Goal: Find specific page/section: Find specific page/section

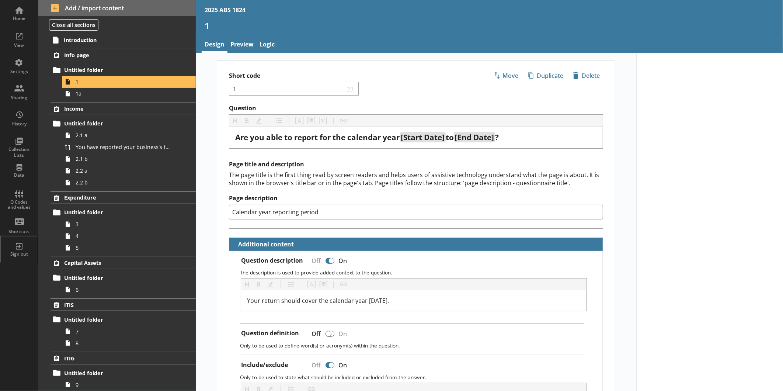
scroll to position [82, 0]
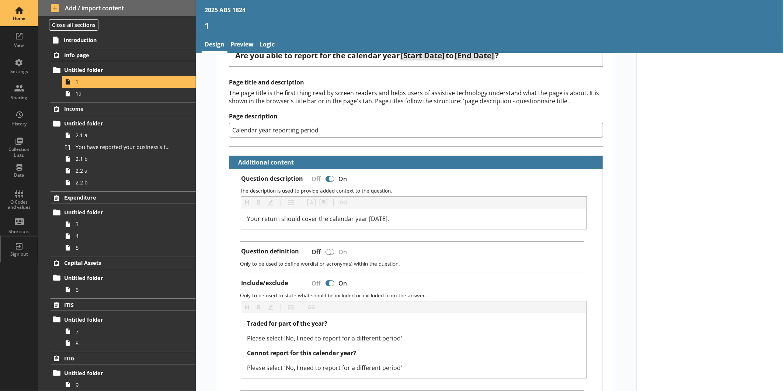
click at [23, 15] on div "Home" at bounding box center [19, 13] width 26 height 26
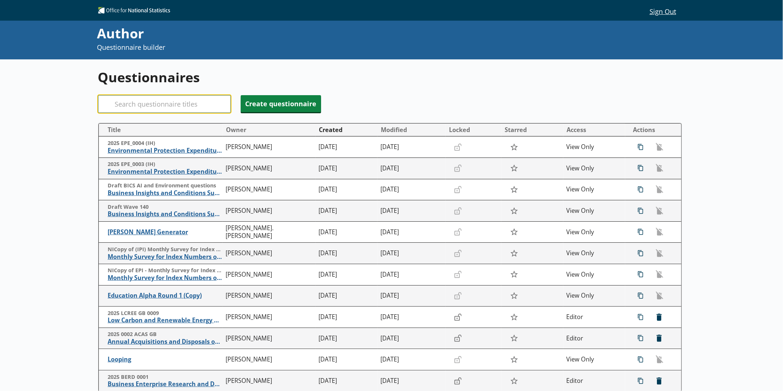
click at [181, 106] on input "Search" at bounding box center [164, 104] width 133 height 18
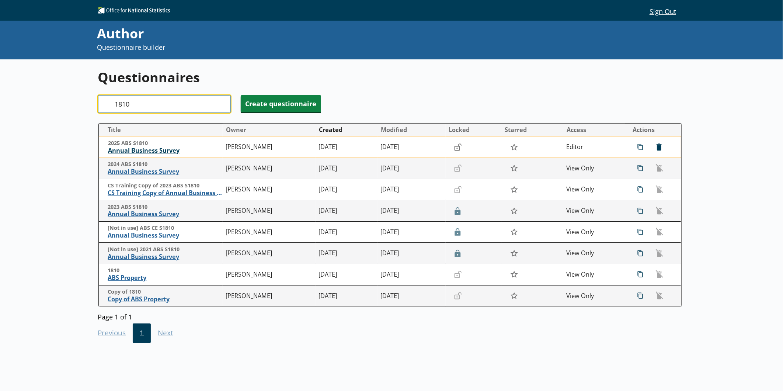
type input "1810"
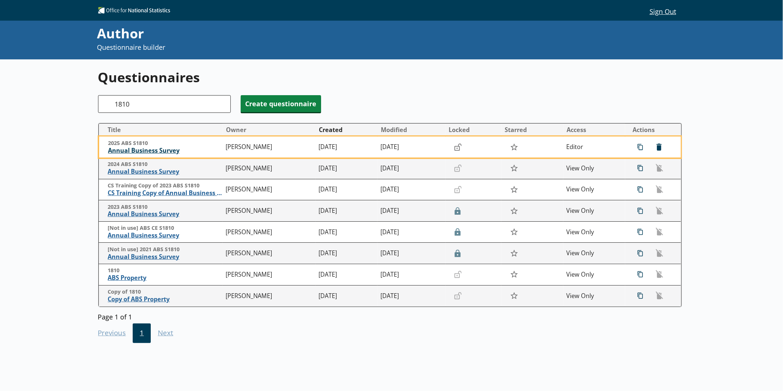
click at [167, 147] on span "Annual Business Survey" at bounding box center [165, 151] width 114 height 8
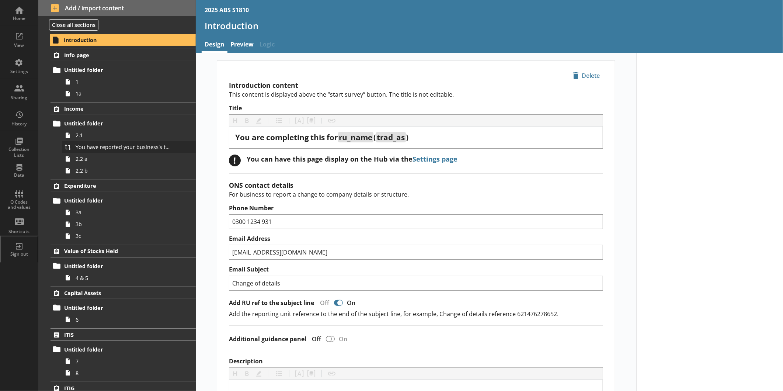
type textarea "x"
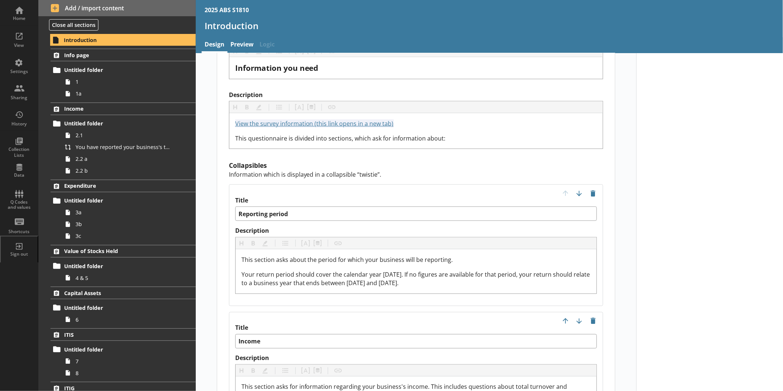
scroll to position [655, 0]
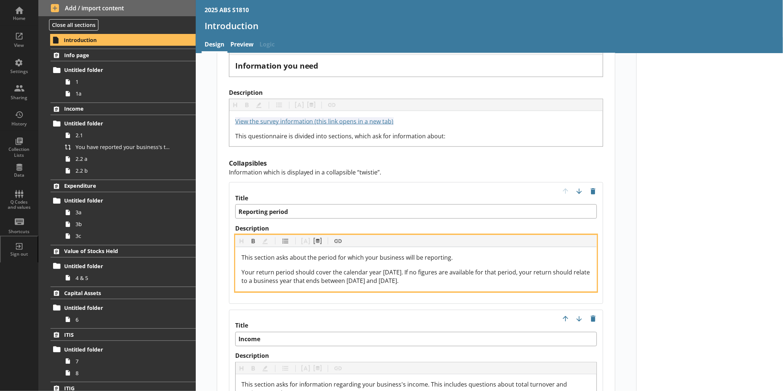
drag, startPoint x: 418, startPoint y: 271, endPoint x: 227, endPoint y: 262, distance: 191.2
click at [229, 262] on div "Title Reporting period Description Heading Heading Bold Bold Highlight Highligh…" at bounding box center [416, 243] width 375 height 122
copy span "Your return period should cover the calendar year [DATE]. If no figures are ava…"
click at [462, 268] on span "Your return period should cover the calendar year [DATE]. If no figures are ava…" at bounding box center [416, 276] width 350 height 17
drag, startPoint x: 450, startPoint y: 271, endPoint x: 220, endPoint y: 260, distance: 231.0
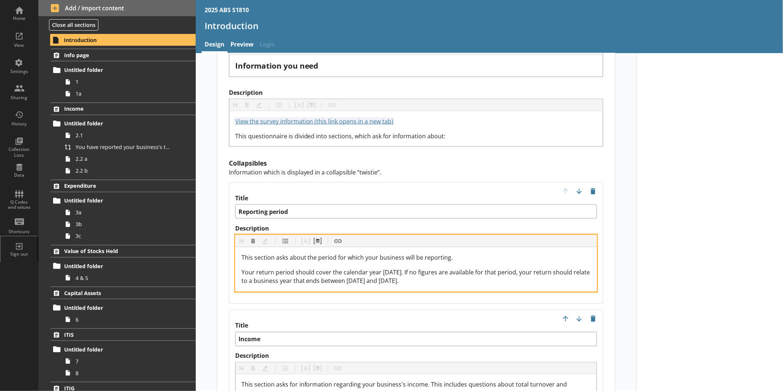
copy span "Your return period should cover the calendar year [DATE]. If no figures are ava…"
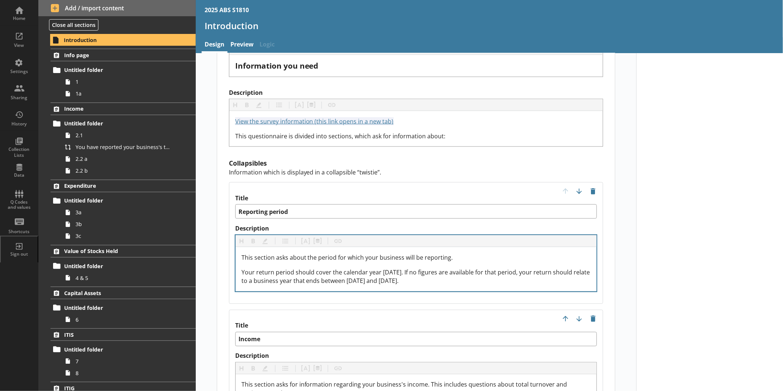
click at [474, 277] on div "This section asks about the period for which your business will be reporting. Y…" at bounding box center [416, 269] width 361 height 44
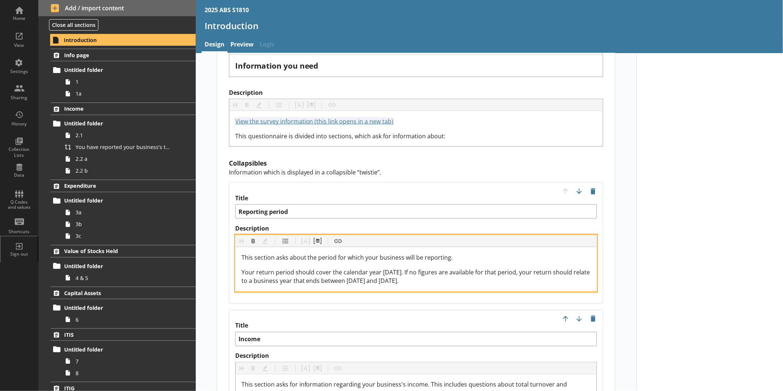
drag, startPoint x: 451, startPoint y: 271, endPoint x: 226, endPoint y: 262, distance: 224.6
click at [229, 262] on div "Title Reporting period Description Heading Heading Bold Bold Highlight Highligh…" at bounding box center [416, 243] width 375 height 122
copy span "Your return period should cover the calendar year [DATE]. If no figures are ava…"
click at [392, 268] on span "Your return period should cover the calendar year [DATE]. If no figures are ava…" at bounding box center [416, 276] width 350 height 17
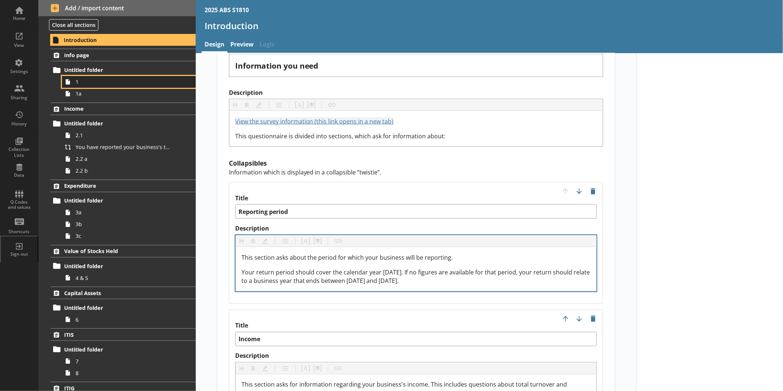
click at [105, 87] on link "1" at bounding box center [129, 82] width 134 height 12
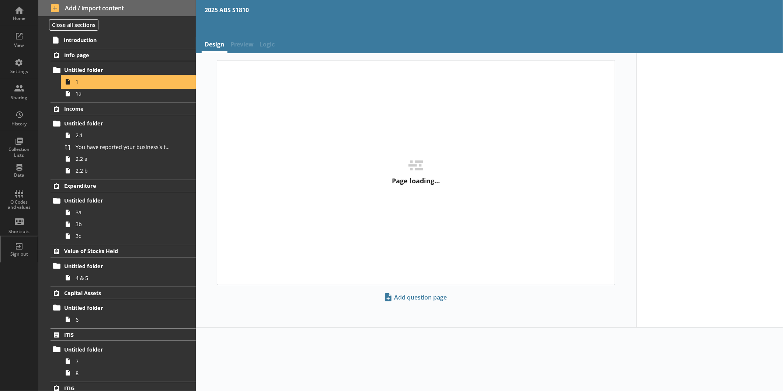
type textarea "x"
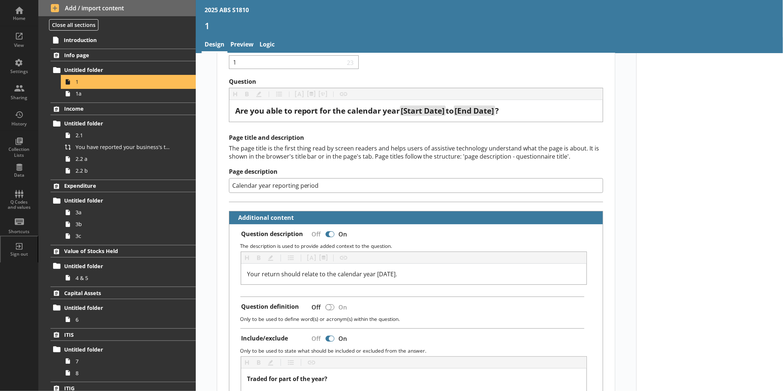
scroll to position [41, 0]
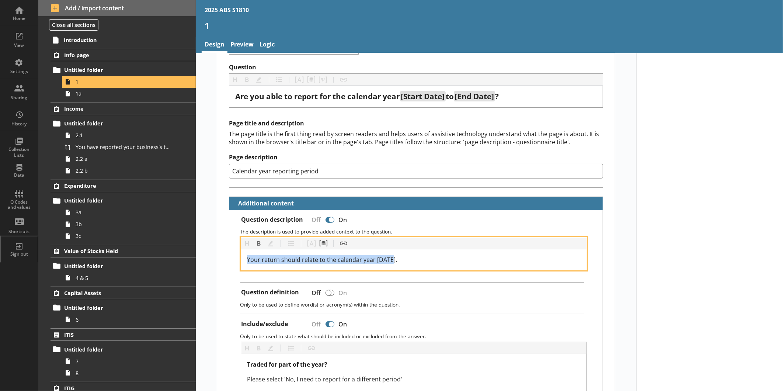
drag, startPoint x: 411, startPoint y: 256, endPoint x: 212, endPoint y: 259, distance: 199.1
copy span "Your return should relate to the calendar year [DATE]."
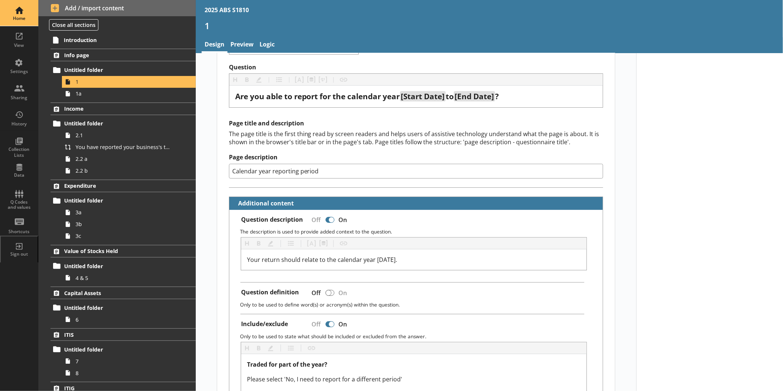
click at [21, 23] on div "Home" at bounding box center [19, 13] width 26 height 26
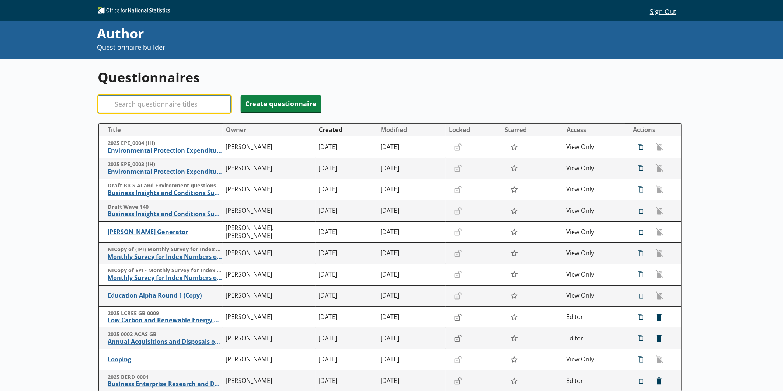
click at [122, 105] on input "Search" at bounding box center [164, 104] width 133 height 18
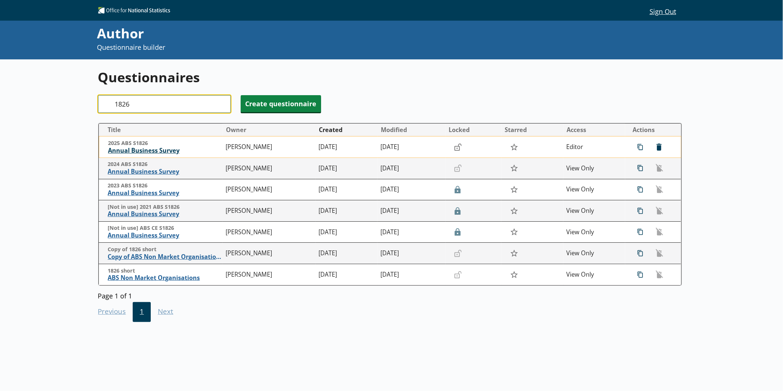
type input "1826"
click at [133, 150] on span "Annual Business Survey" at bounding box center [165, 151] width 114 height 8
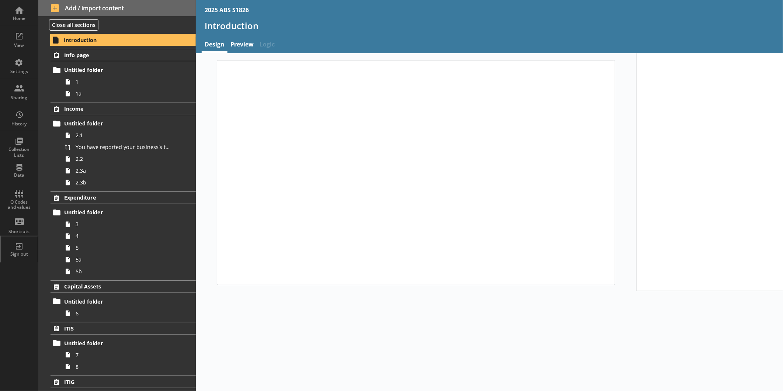
type textarea "x"
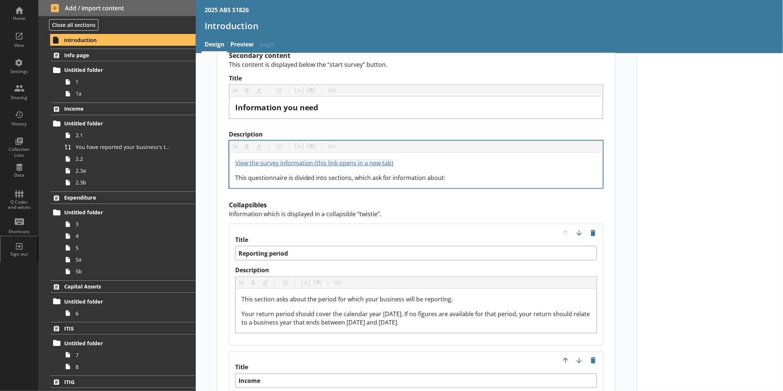
scroll to position [696, 0]
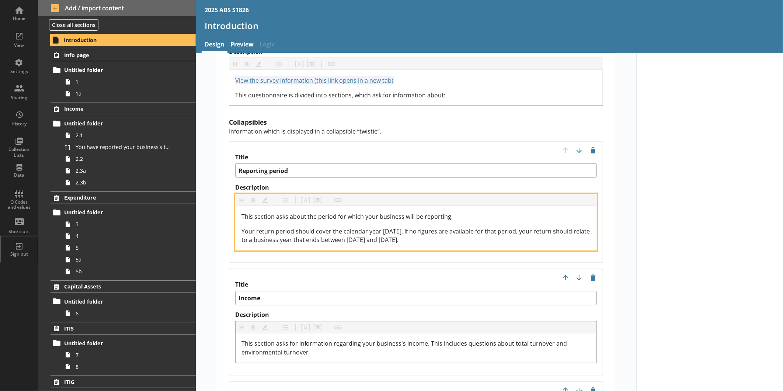
click at [391, 227] on span "Your return period should cover the calendar year [DATE]. If no figures are ava…" at bounding box center [416, 235] width 350 height 17
drag, startPoint x: 368, startPoint y: 226, endPoint x: 395, endPoint y: 242, distance: 31.5
click at [368, 227] on span "Your return period should cover the calendar year [DATE]. If no figures are ava…" at bounding box center [416, 235] width 350 height 17
drag, startPoint x: 435, startPoint y: 230, endPoint x: 235, endPoint y: 215, distance: 201.1
click at [236, 215] on div "This section asks about the period for which your business will be reporting. Y…" at bounding box center [416, 228] width 361 height 44
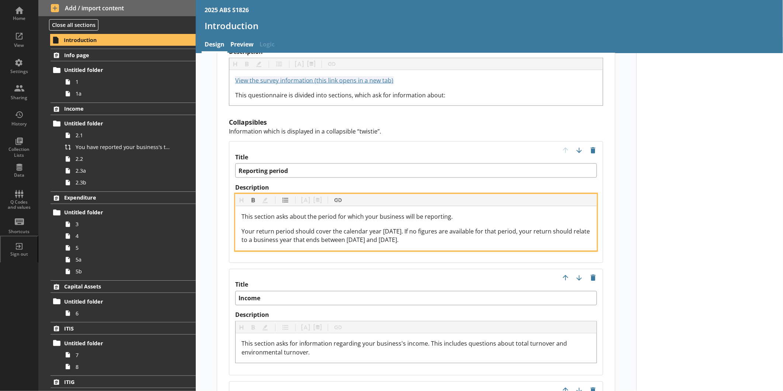
copy span "Your return period should cover the calendar year [DATE]. If no figures are ava…"
click at [462, 227] on span "Your return period should cover the calendar year [DATE]. If no figures are ava…" at bounding box center [416, 235] width 350 height 17
click at [428, 230] on div "Your return period should cover the calendar year [DATE]. If no figures are ava…" at bounding box center [415, 236] width 349 height 18
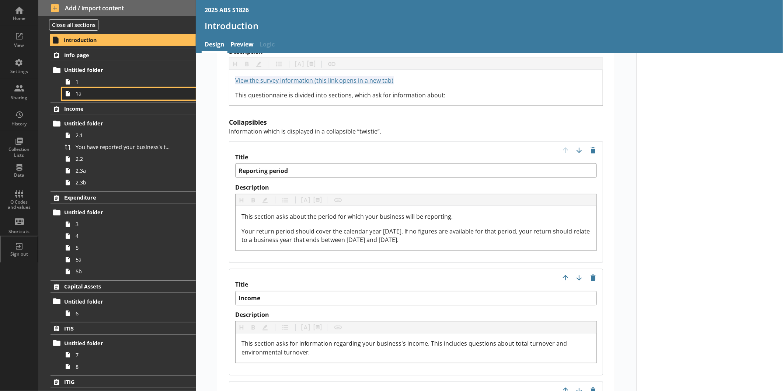
click at [78, 88] on link "1a" at bounding box center [129, 94] width 134 height 12
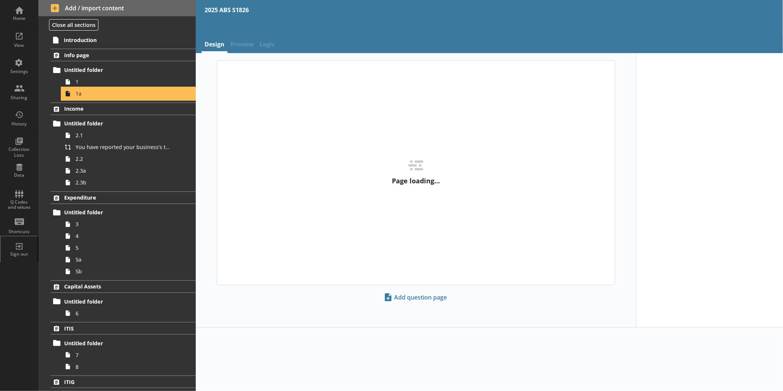
type textarea "x"
select select "ref_p_end_date"
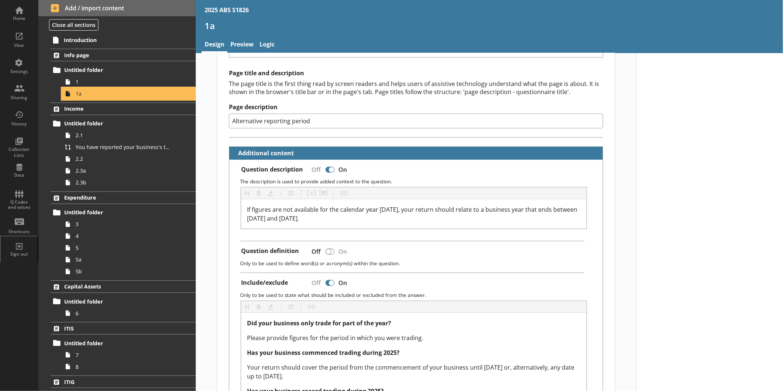
scroll to position [123, 0]
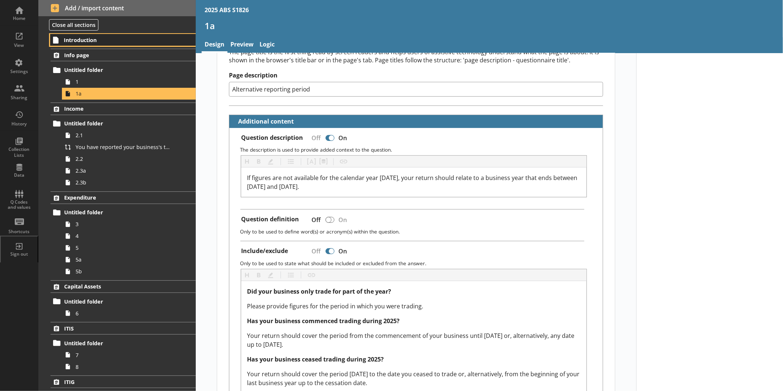
click at [103, 42] on span "Introduction" at bounding box center [116, 39] width 105 height 7
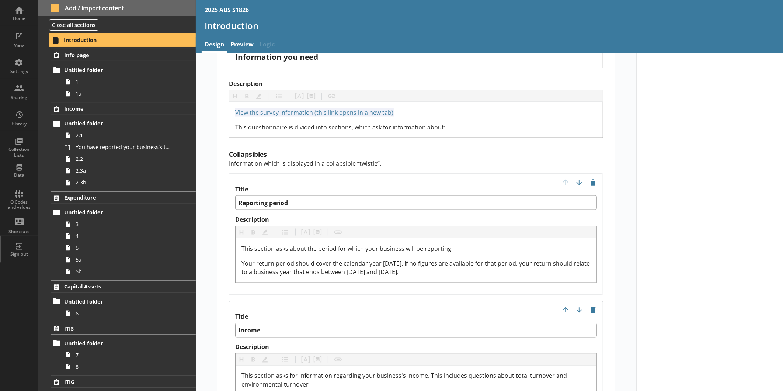
scroll to position [696, 0]
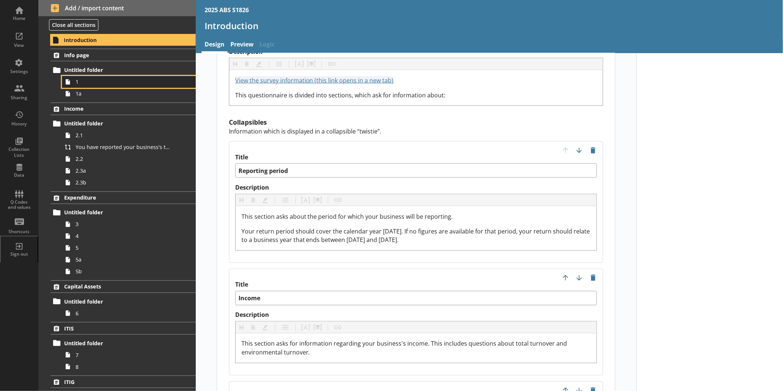
click at [87, 77] on link "1" at bounding box center [129, 82] width 134 height 12
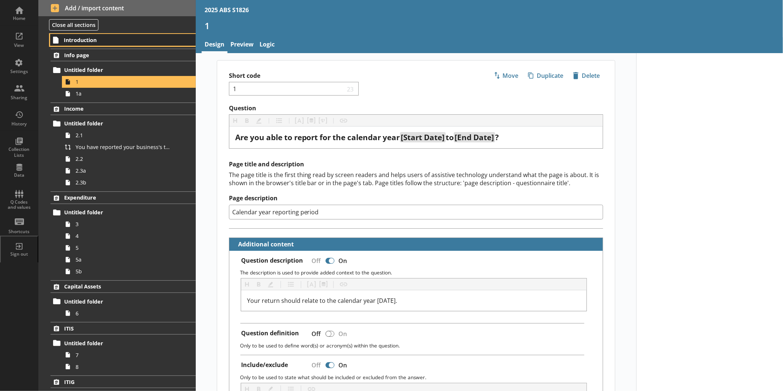
click at [113, 44] on link "Introduction" at bounding box center [123, 40] width 146 height 12
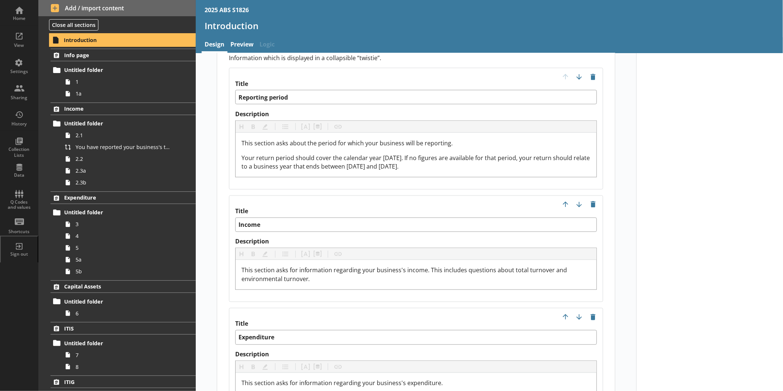
scroll to position [778, 0]
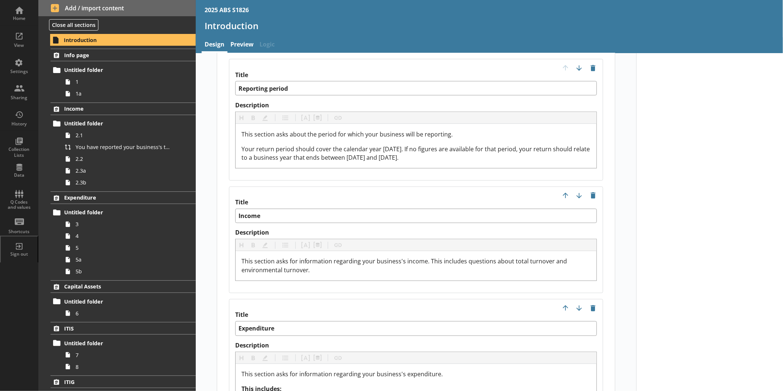
click at [141, 100] on ol "Info page Untitled folder 1 1a Income Untitled folder 2.1 You have reported you…" at bounding box center [116, 279] width 157 height 461
click at [141, 96] on span "1a" at bounding box center [124, 93] width 96 height 7
type textarea "x"
select select "ref_p_end_date"
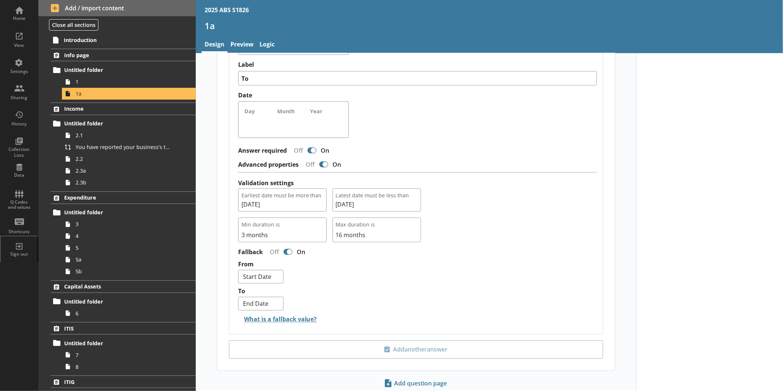
scroll to position [636, 0]
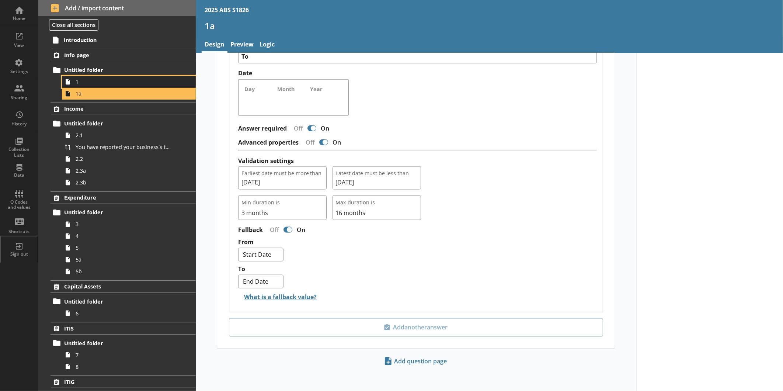
click at [101, 83] on span "1" at bounding box center [124, 81] width 96 height 7
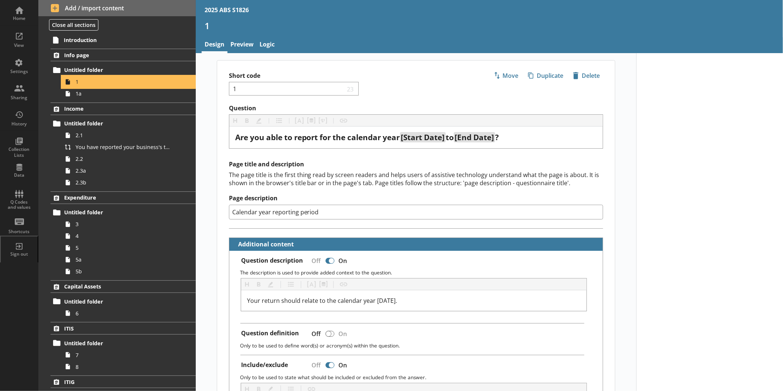
type textarea "x"
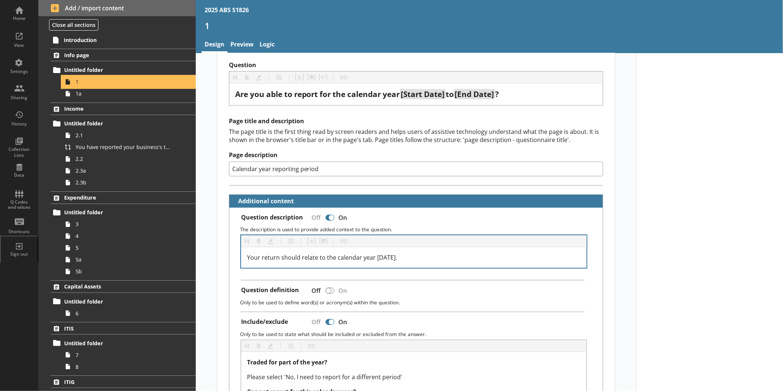
scroll to position [82, 0]
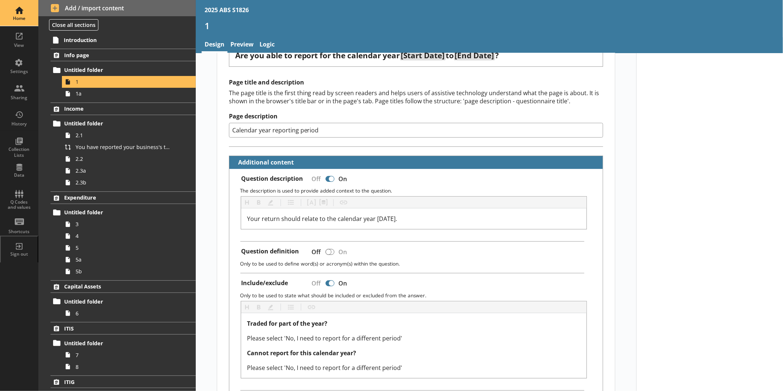
click at [23, 15] on div "Home" at bounding box center [19, 13] width 26 height 26
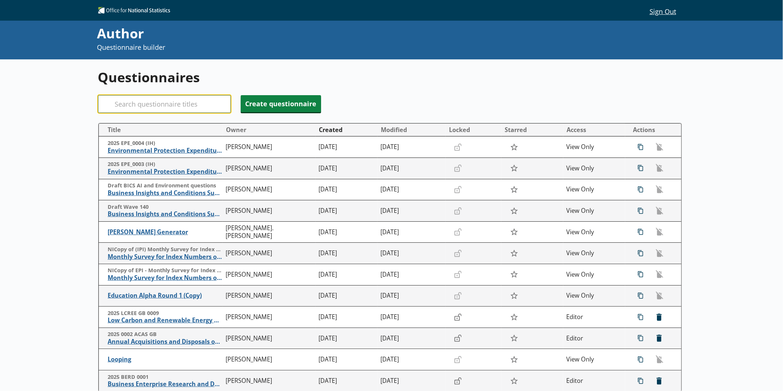
click at [179, 100] on input "Search" at bounding box center [164, 104] width 133 height 18
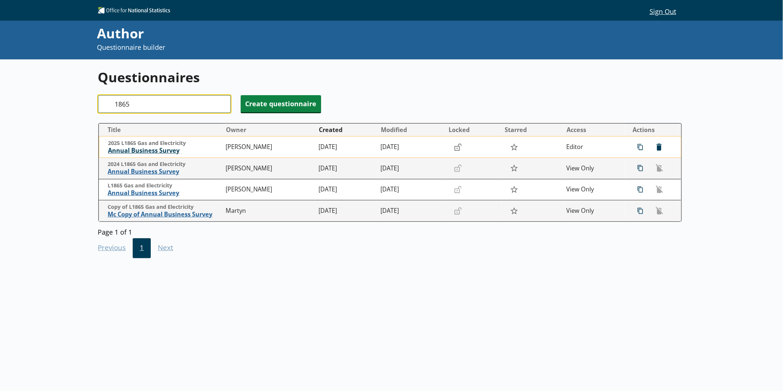
type input "1865"
click at [170, 153] on span "Annual Business Survey" at bounding box center [165, 151] width 114 height 8
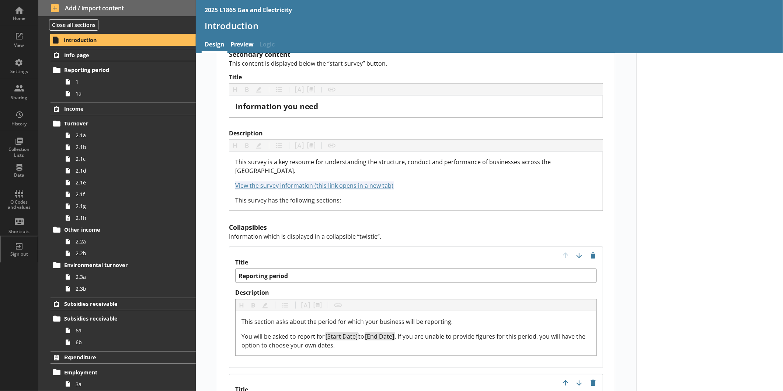
scroll to position [614, 0]
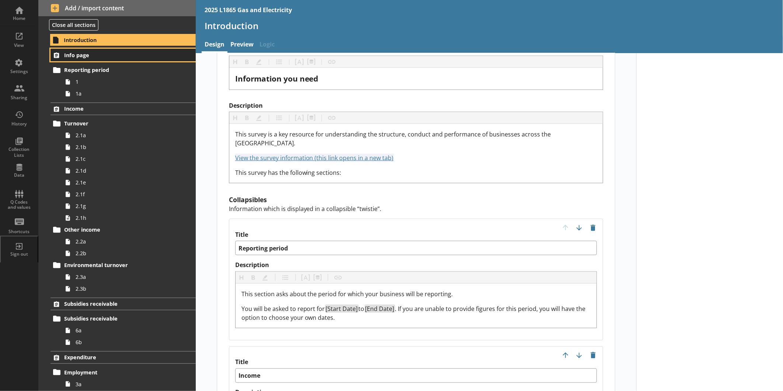
click at [109, 54] on span "Info page" at bounding box center [116, 55] width 105 height 7
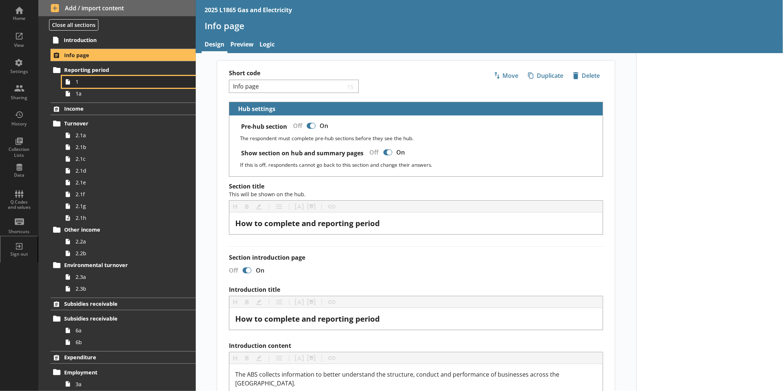
click at [116, 86] on link "1" at bounding box center [129, 82] width 134 height 12
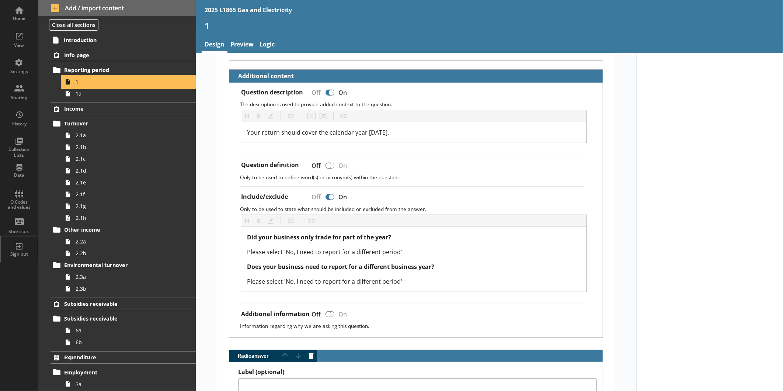
scroll to position [127, 0]
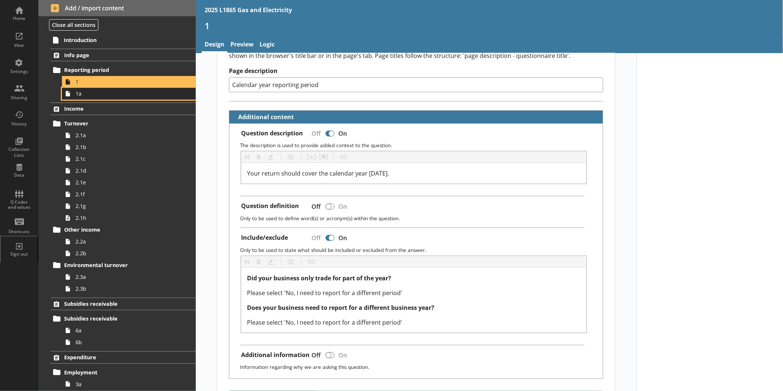
click at [115, 97] on span "1a" at bounding box center [124, 93] width 96 height 7
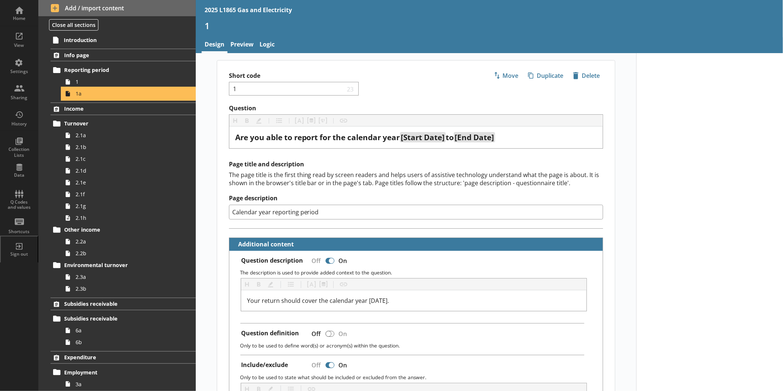
type textarea "x"
select select "ref_p_end_date"
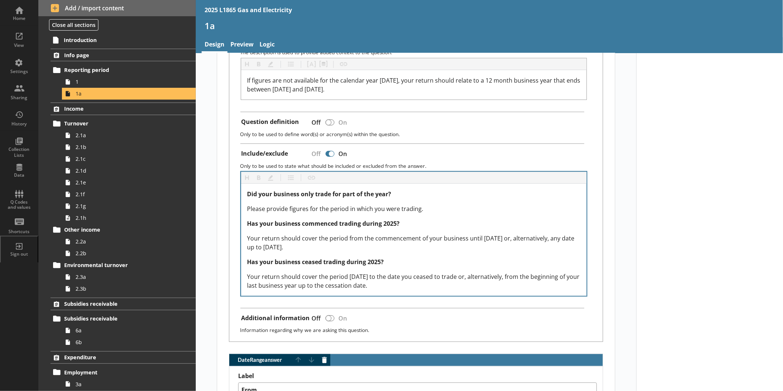
scroll to position [246, 0]
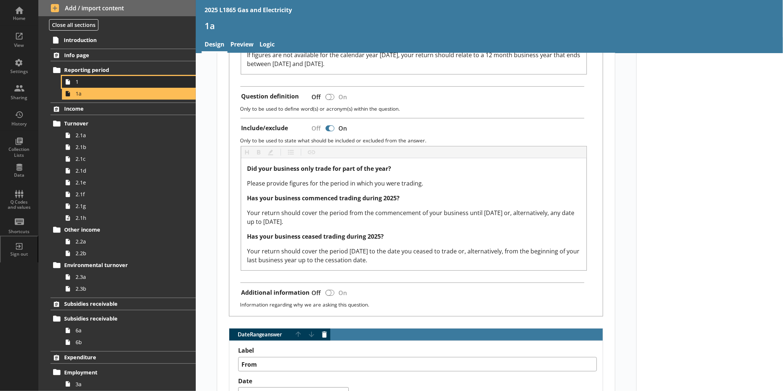
click at [93, 82] on span "1" at bounding box center [124, 81] width 96 height 7
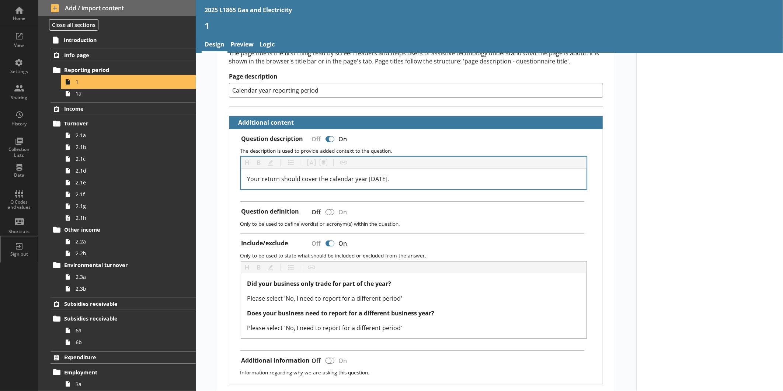
scroll to position [123, 0]
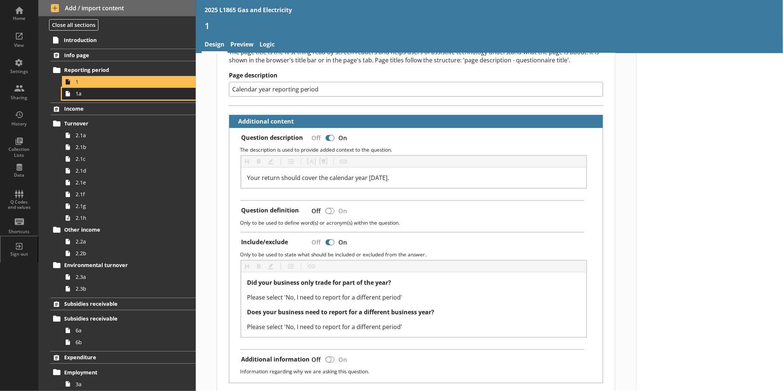
click at [114, 96] on span "1a" at bounding box center [124, 93] width 96 height 7
type textarea "x"
select select "ref_p_end_date"
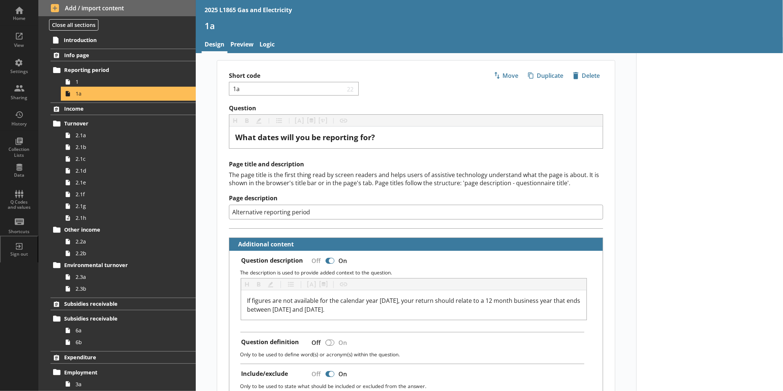
type textarea "x"
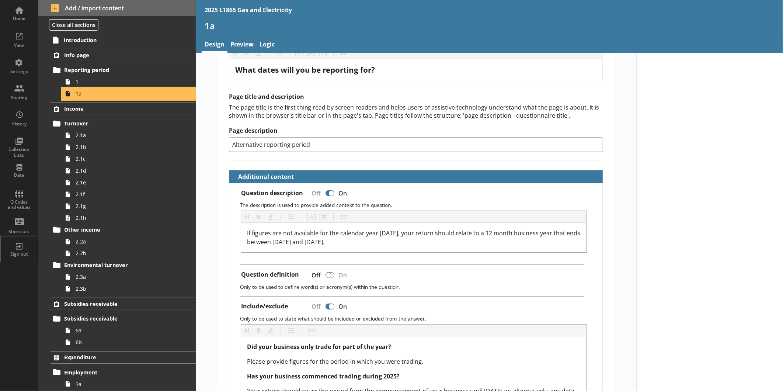
scroll to position [82, 0]
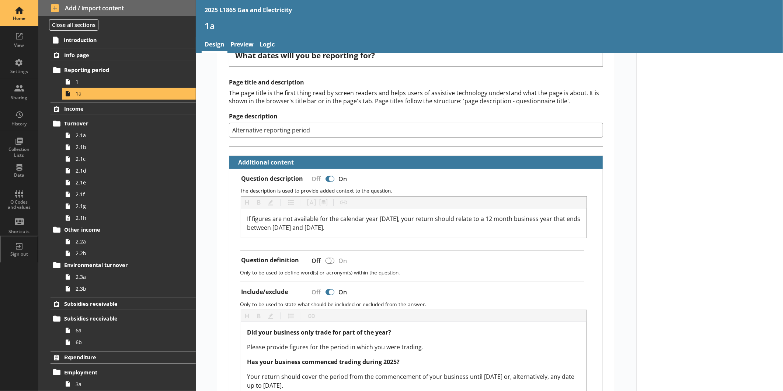
click at [32, 12] on link "Home" at bounding box center [19, 13] width 38 height 26
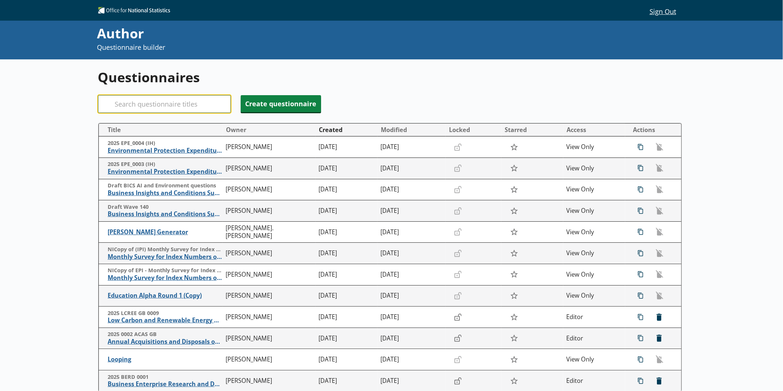
click at [139, 99] on input "Search" at bounding box center [164, 104] width 133 height 18
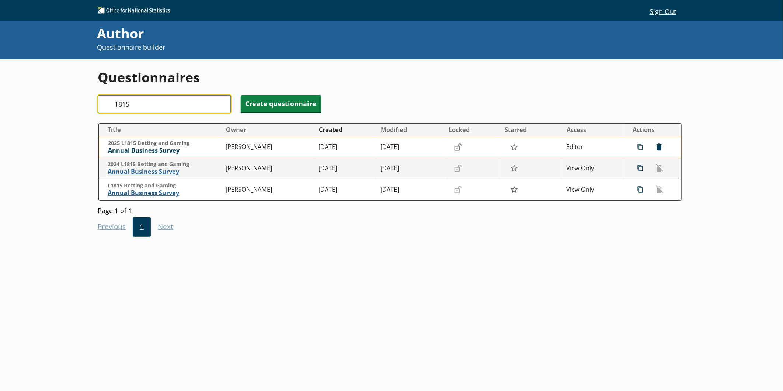
type input "1815"
click at [148, 150] on span "Annual Business Survey" at bounding box center [165, 151] width 114 height 8
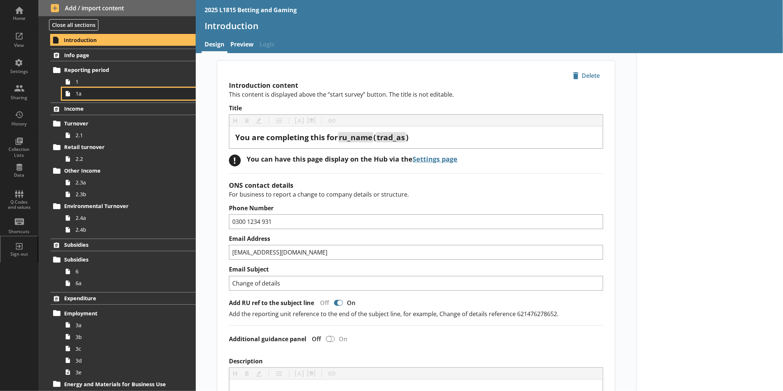
click at [109, 97] on span "1a" at bounding box center [124, 93] width 96 height 7
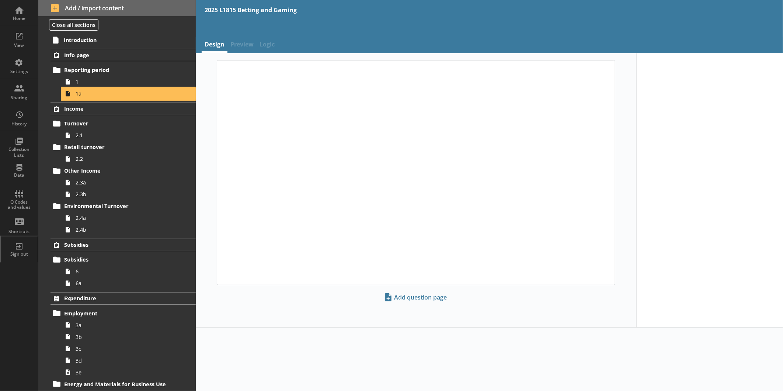
type textarea "x"
select select "ref_p_end_date"
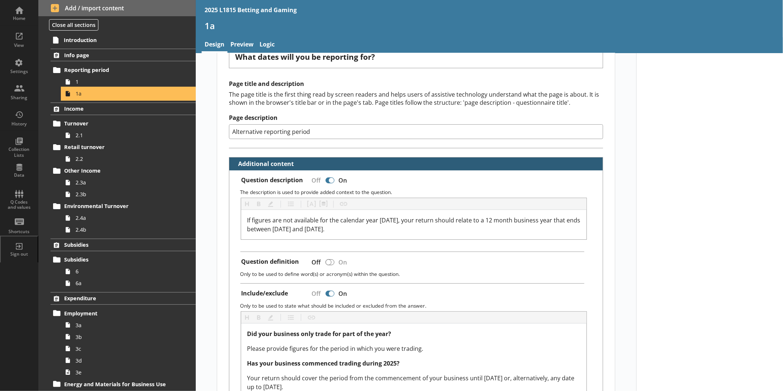
scroll to position [82, 0]
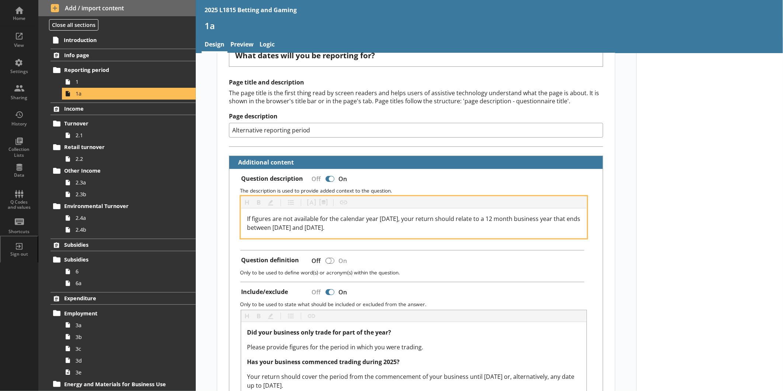
click at [303, 226] on span "If figures are not available for the calendar year [DATE], your return should r…" at bounding box center [414, 223] width 335 height 17
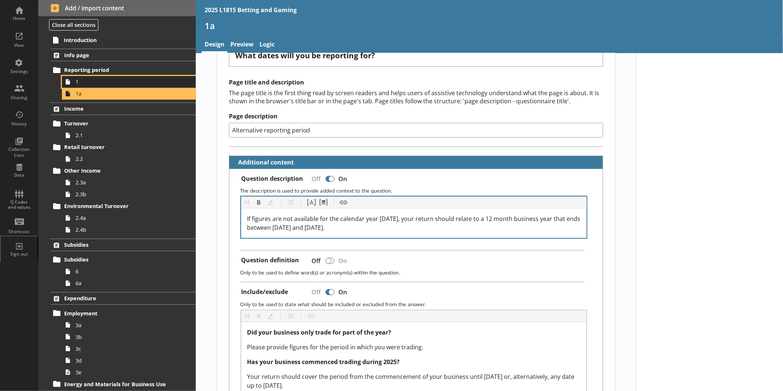
click at [77, 84] on span "1" at bounding box center [124, 81] width 96 height 7
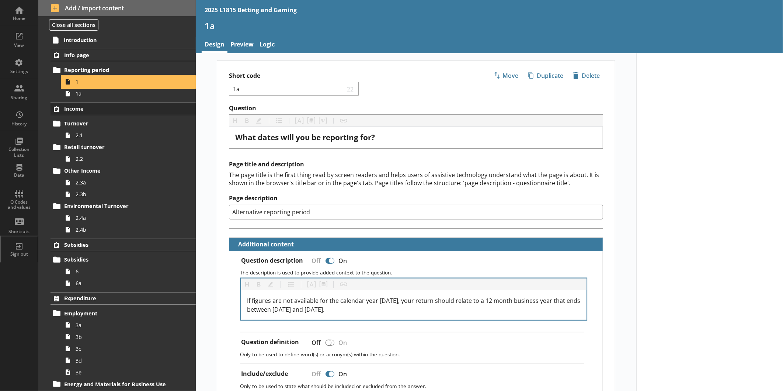
type textarea "x"
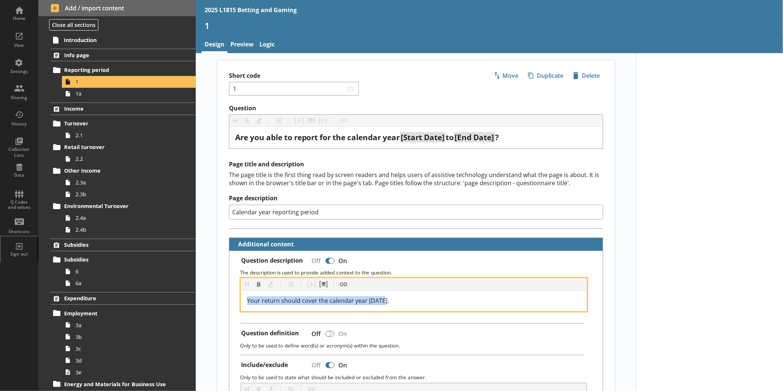
drag, startPoint x: 396, startPoint y: 300, endPoint x: 222, endPoint y: 292, distance: 173.4
copy span "Your return should cover the calendar year [DATE]."
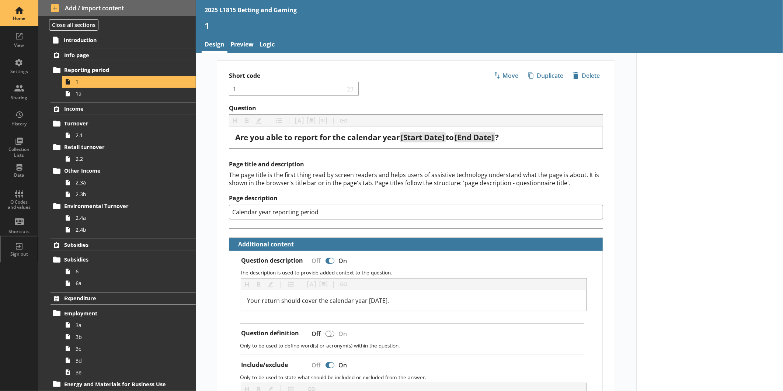
click at [22, 18] on div "Home" at bounding box center [19, 18] width 26 height 6
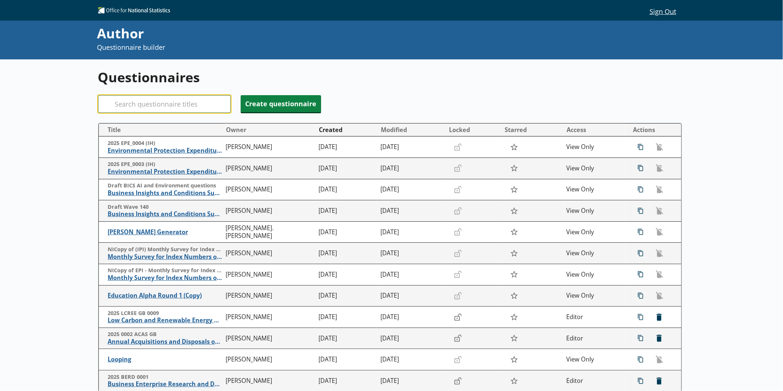
click at [205, 100] on input "Search" at bounding box center [164, 104] width 133 height 18
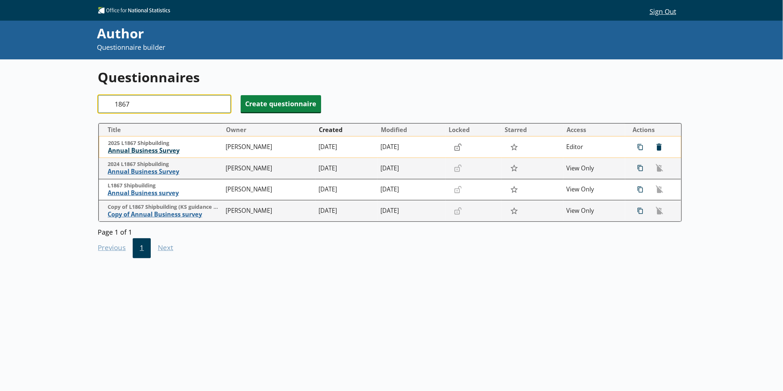
type input "1867"
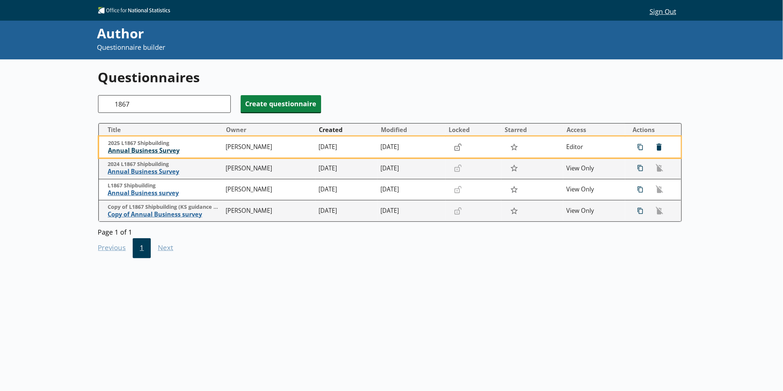
click at [159, 150] on span "Annual Business Survey" at bounding box center [165, 151] width 114 height 8
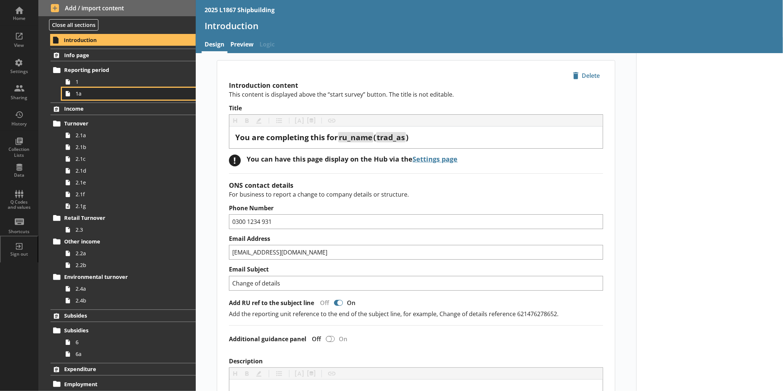
click at [94, 94] on span "1a" at bounding box center [124, 93] width 96 height 7
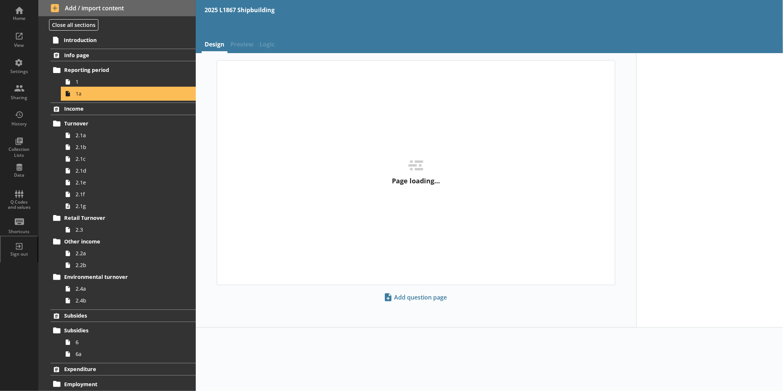
type textarea "x"
select select "ref_p_end_date"
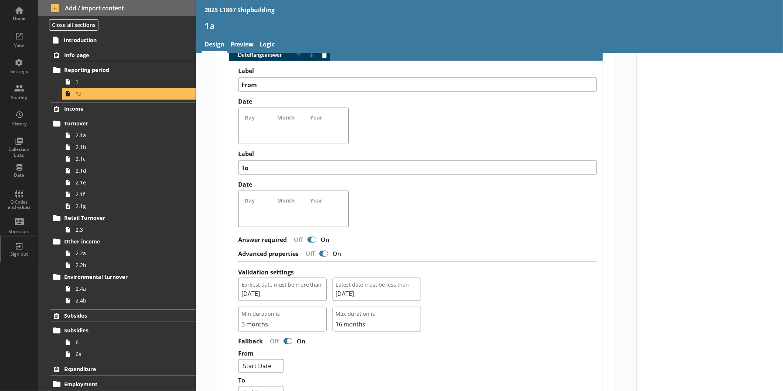
scroll to position [532, 0]
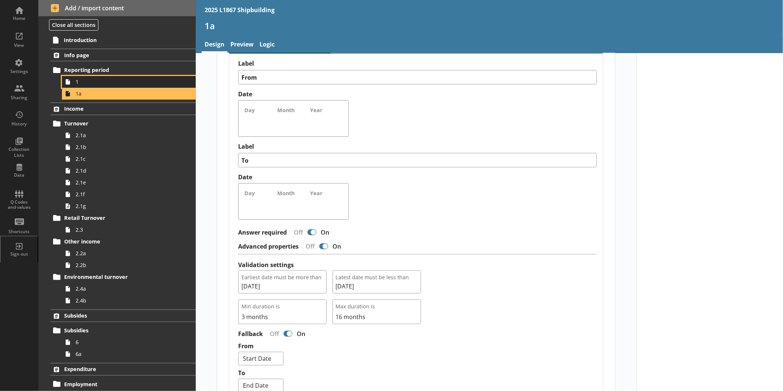
click at [103, 83] on span "1" at bounding box center [124, 81] width 96 height 7
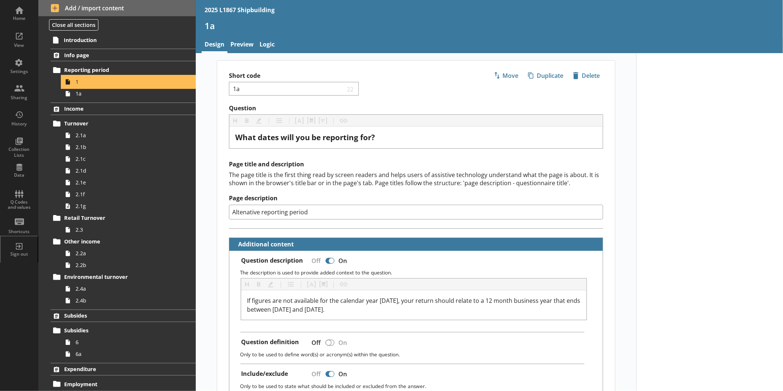
type textarea "x"
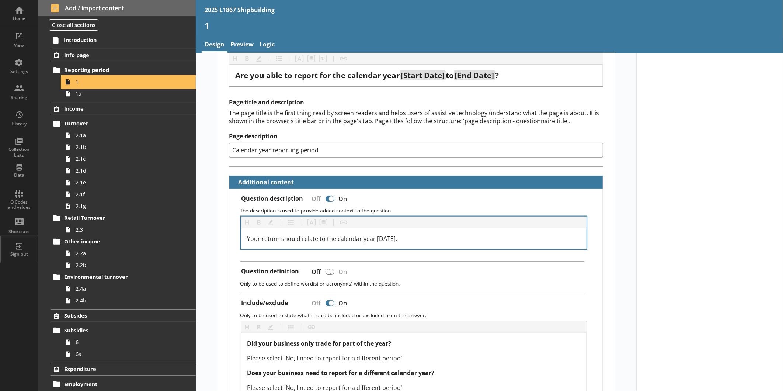
scroll to position [82, 0]
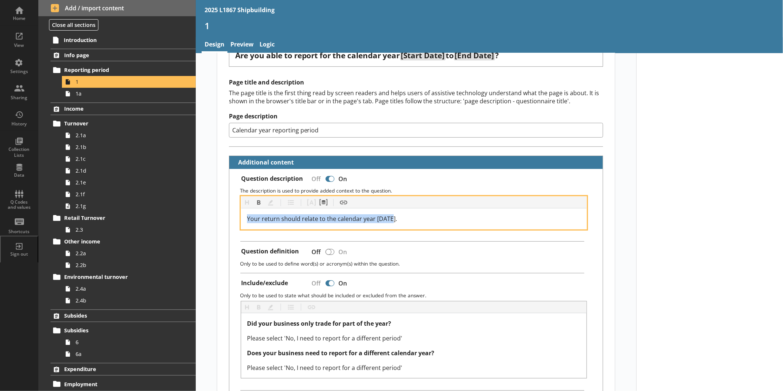
drag, startPoint x: 404, startPoint y: 213, endPoint x: 209, endPoint y: 217, distance: 195.4
copy span "Your return should relate to the calendar year [DATE]."
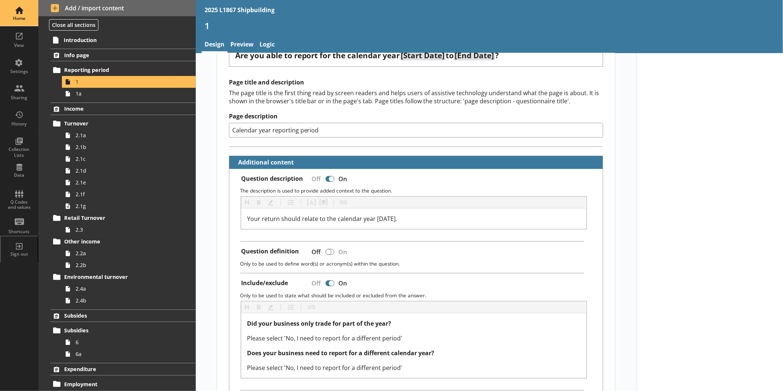
click at [27, 19] on div "Home" at bounding box center [19, 18] width 26 height 6
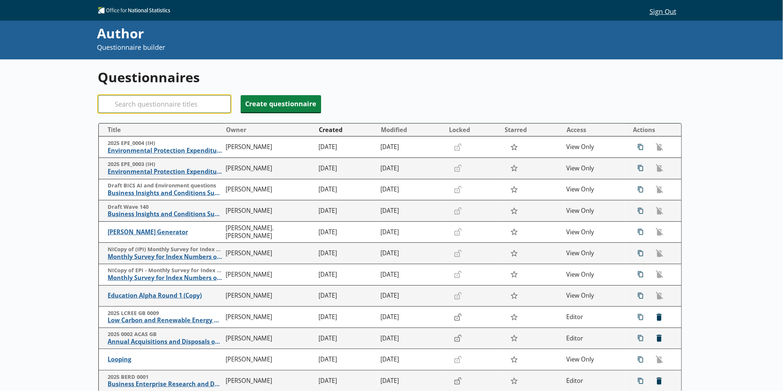
click at [153, 109] on input "Search" at bounding box center [164, 104] width 133 height 18
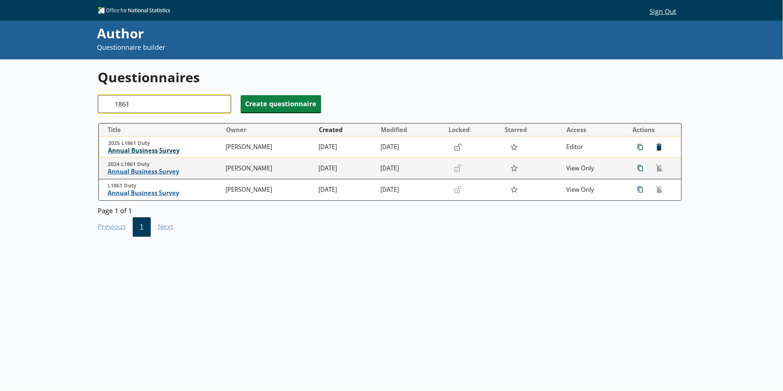
type input "1861"
click at [139, 150] on span "Annual Business Survey" at bounding box center [165, 151] width 114 height 8
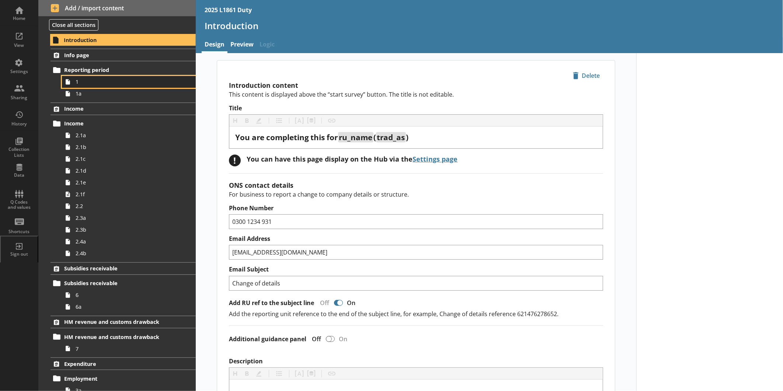
click at [81, 81] on span "1" at bounding box center [124, 81] width 96 height 7
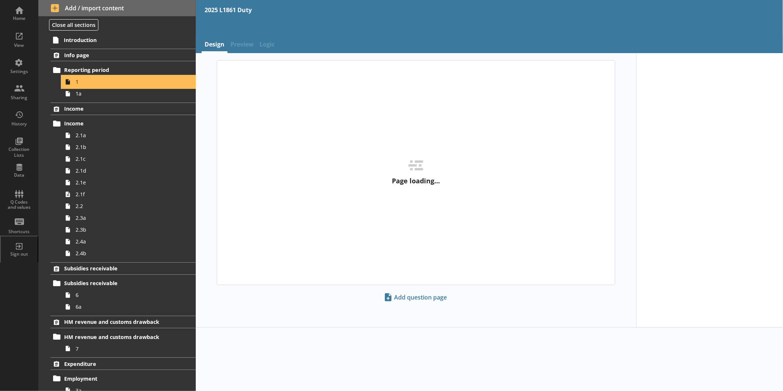
type textarea "x"
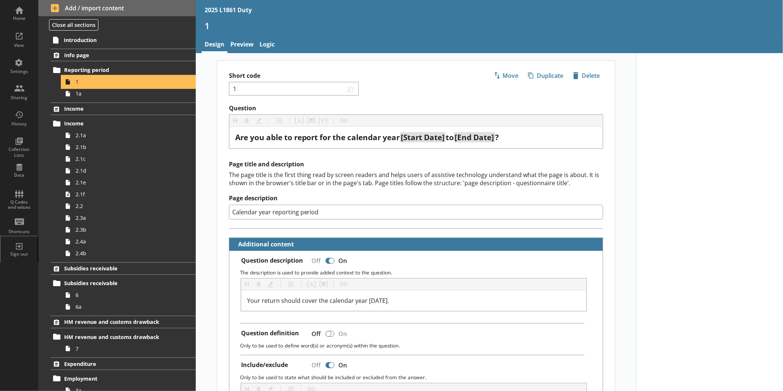
scroll to position [82, 0]
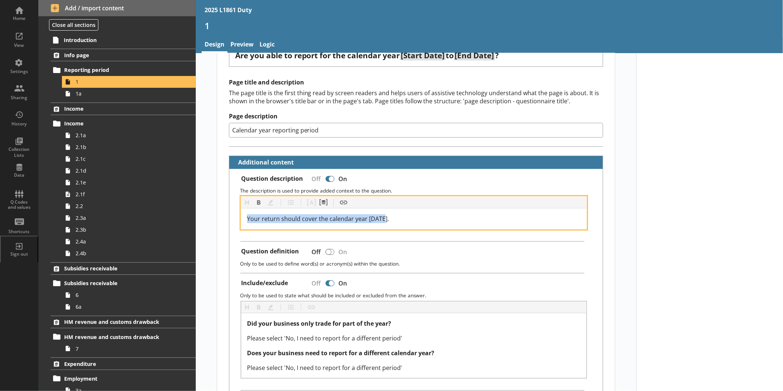
drag, startPoint x: 387, startPoint y: 217, endPoint x: 242, endPoint y: 207, distance: 145.6
click at [242, 208] on div "Your return should cover the calendar year [DATE]." at bounding box center [413, 218] width 345 height 21
copy span "Your return should cover the calendar year [DATE]."
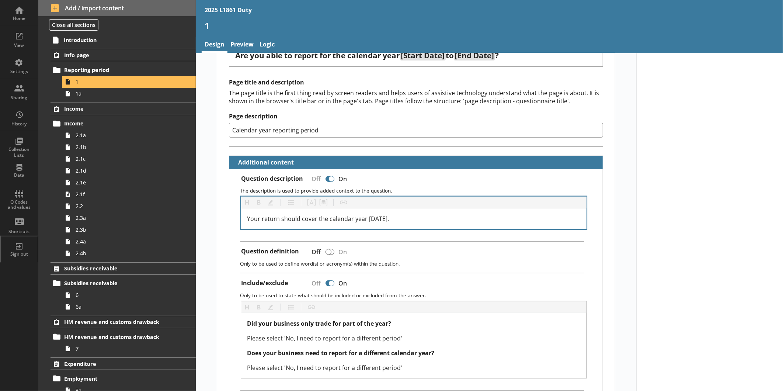
click at [536, 208] on div "Your return should cover the calendar year [DATE]." at bounding box center [413, 218] width 345 height 21
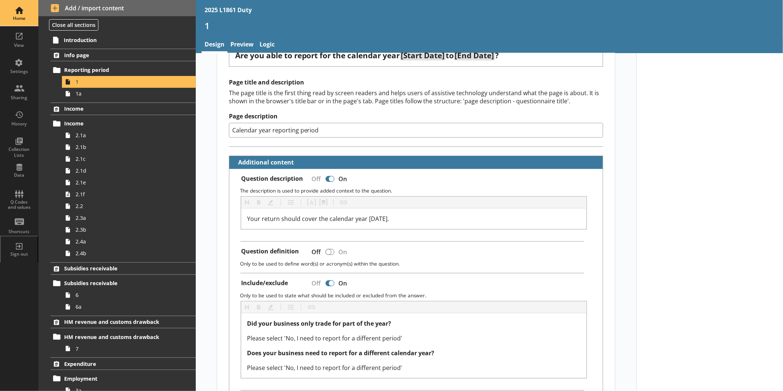
click at [17, 9] on div "Home" at bounding box center [19, 13] width 26 height 26
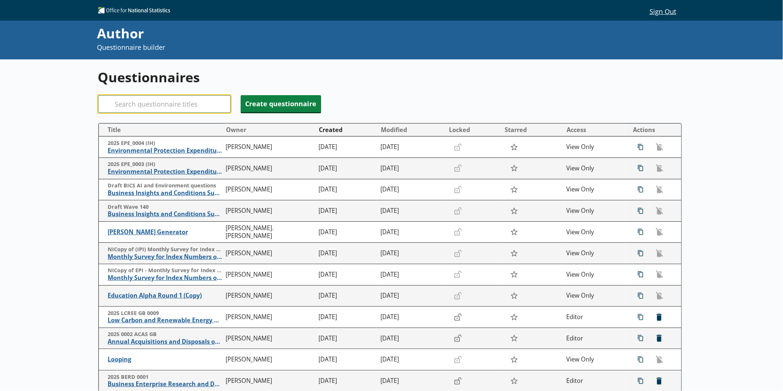
click at [177, 101] on input "Search" at bounding box center [164, 104] width 133 height 18
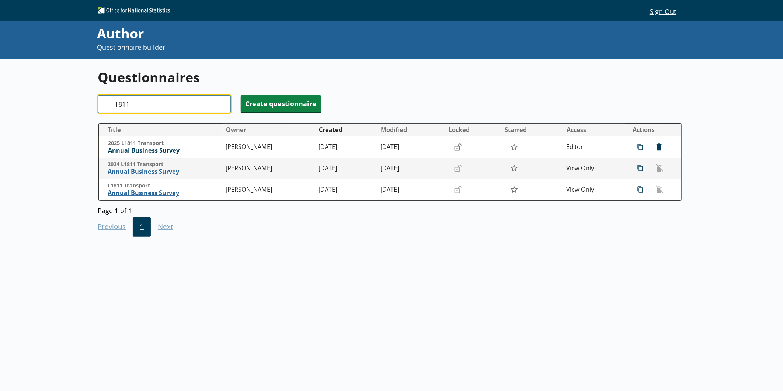
type input "1811"
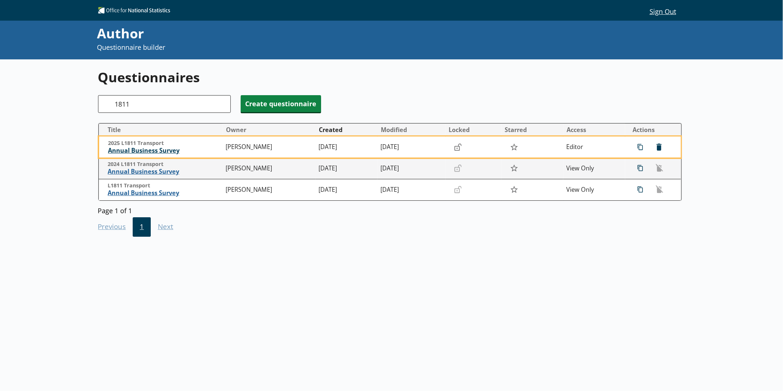
click at [170, 152] on span "Annual Business Survey" at bounding box center [165, 151] width 114 height 8
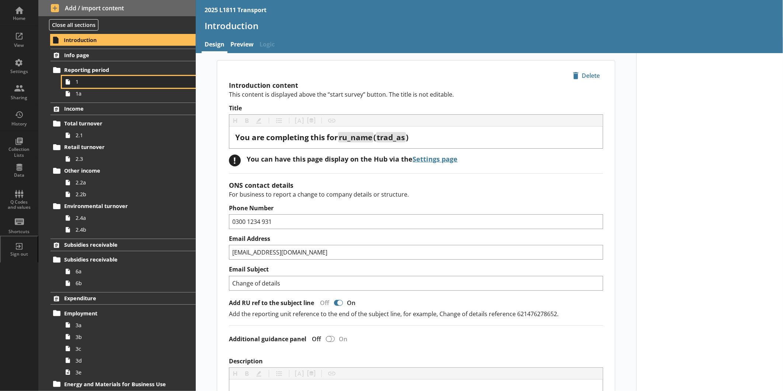
click at [84, 85] on span "1" at bounding box center [124, 81] width 96 height 7
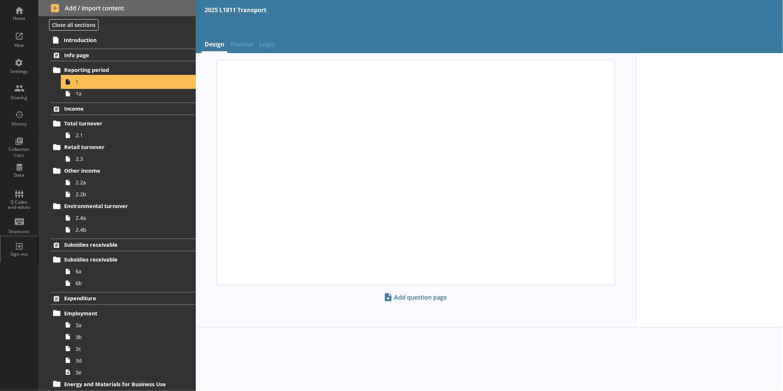
type textarea "x"
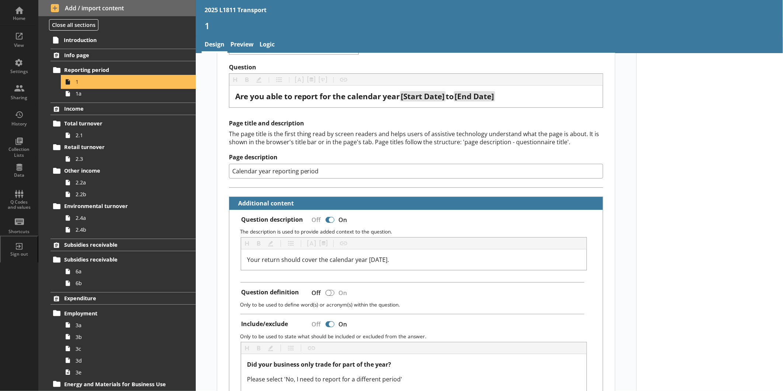
scroll to position [82, 0]
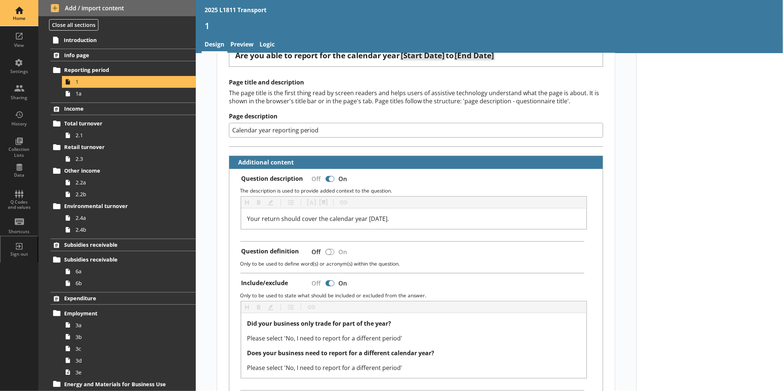
click at [31, 18] on div "Home" at bounding box center [19, 18] width 26 height 6
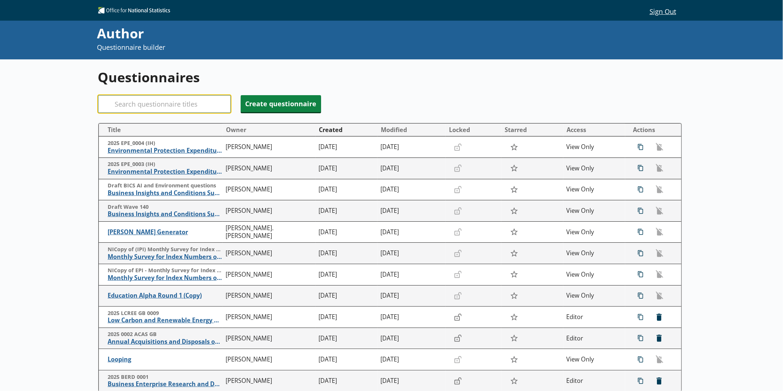
click at [174, 96] on input "Search" at bounding box center [164, 104] width 133 height 18
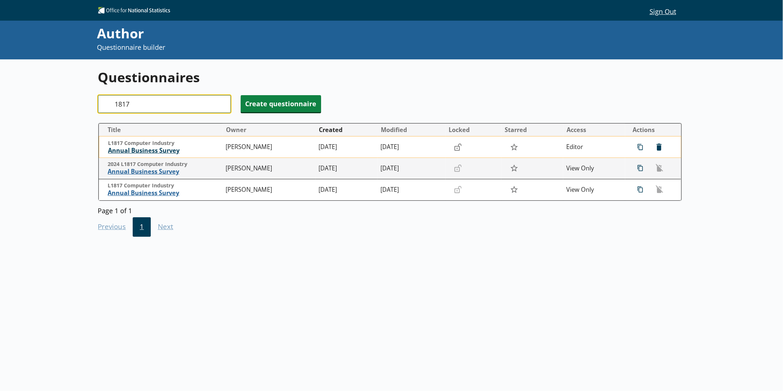
type input "1817"
click at [154, 153] on span "Annual Business Survey" at bounding box center [165, 151] width 114 height 8
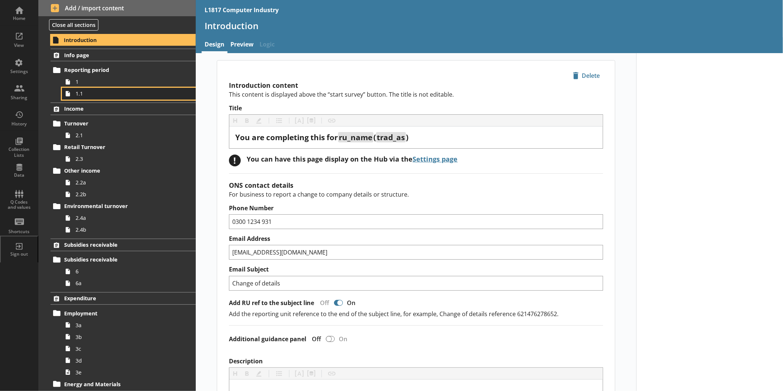
click at [77, 97] on span "1.1" at bounding box center [124, 93] width 96 height 7
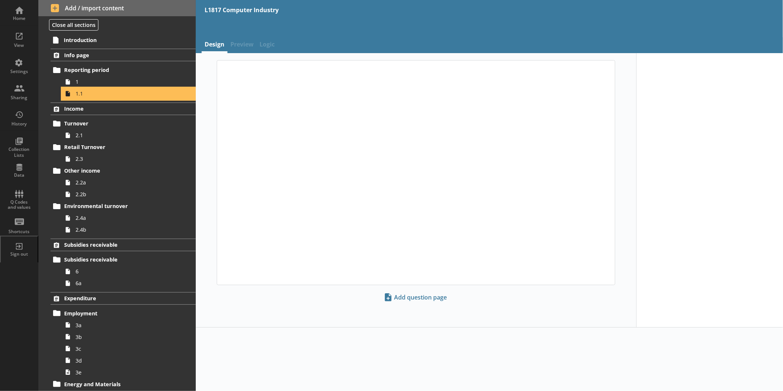
type textarea "x"
select select "ref_p_end_date"
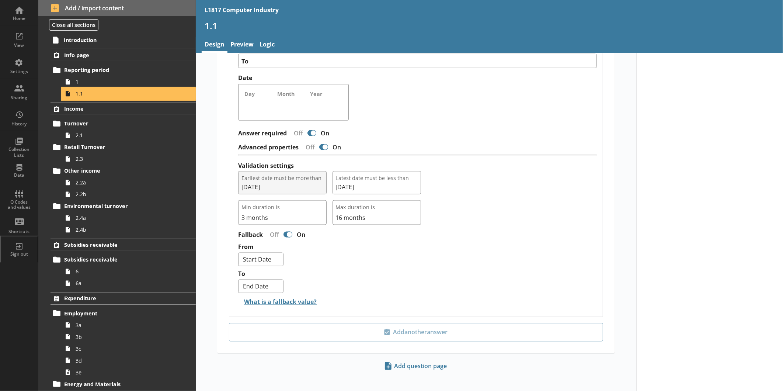
scroll to position [636, 0]
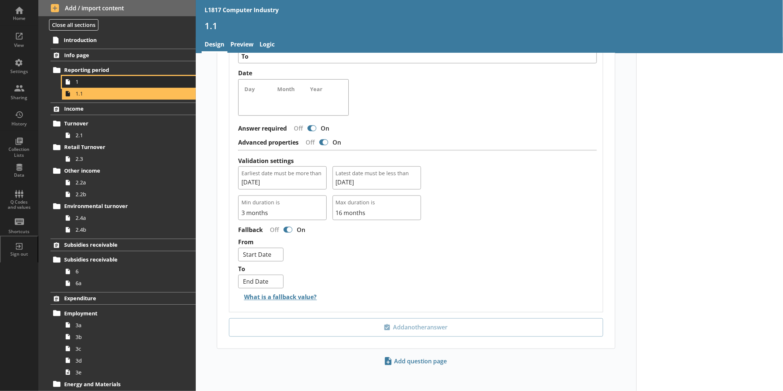
click at [107, 82] on span "1" at bounding box center [124, 81] width 96 height 7
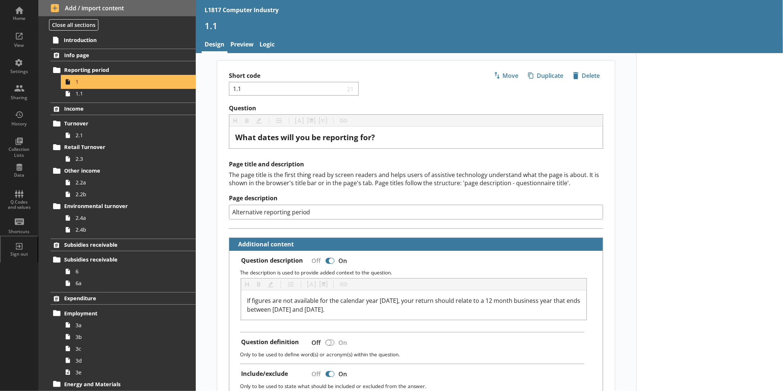
type textarea "x"
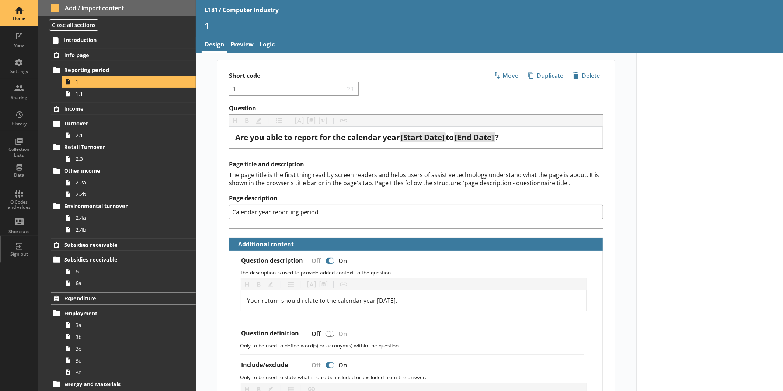
click at [28, 16] on div "Home" at bounding box center [19, 18] width 26 height 6
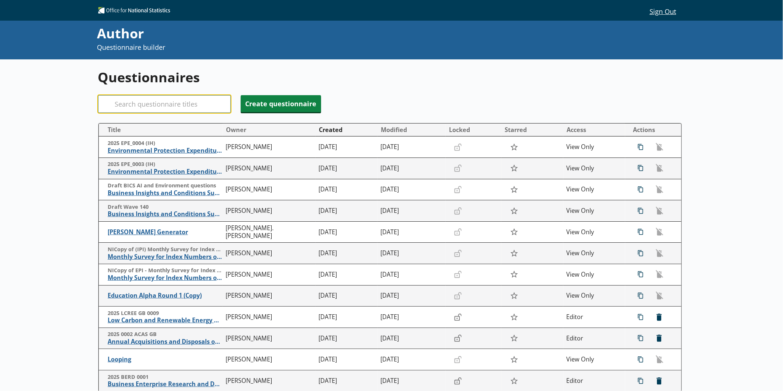
click at [179, 101] on input "Search" at bounding box center [164, 104] width 133 height 18
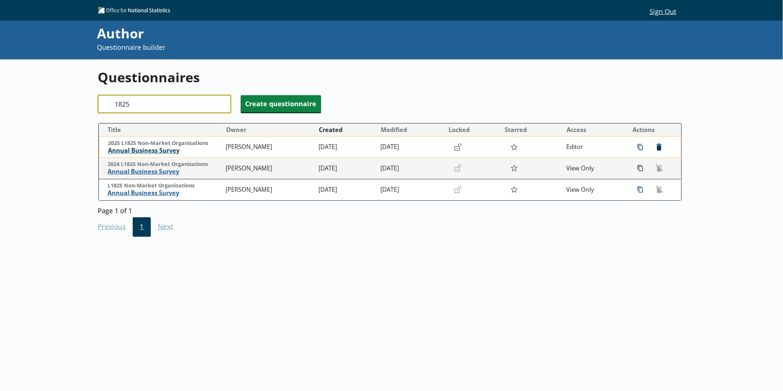
type input "1825"
click at [170, 152] on span "Annual Business Survey" at bounding box center [165, 151] width 114 height 8
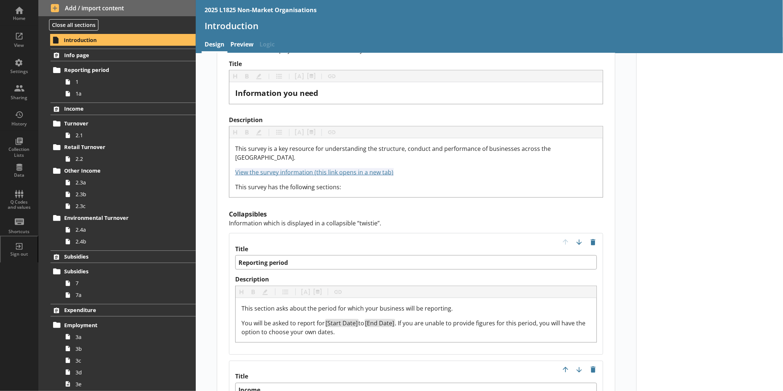
scroll to position [614, 0]
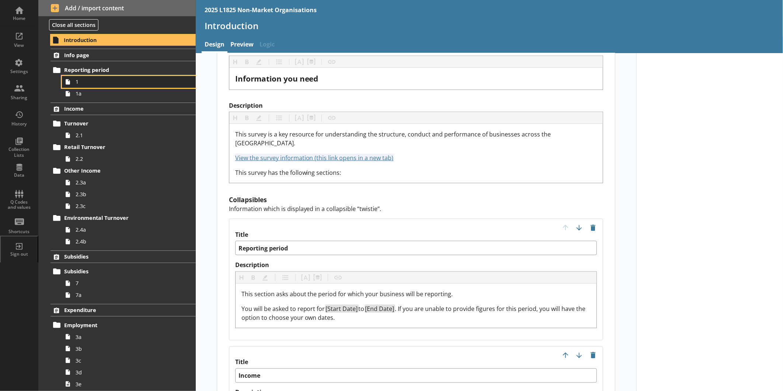
click at [115, 84] on span "1" at bounding box center [124, 81] width 96 height 7
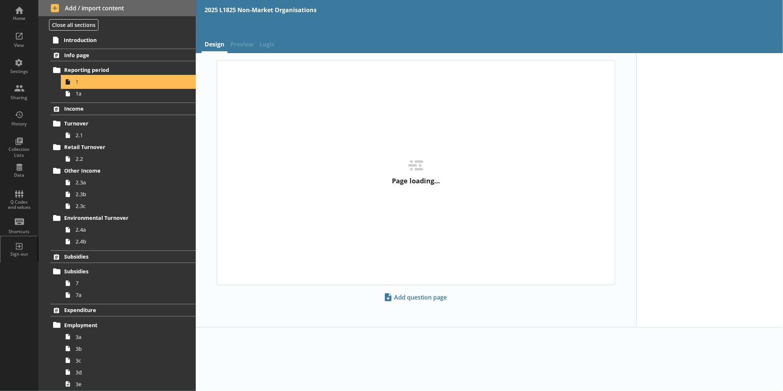
type textarea "x"
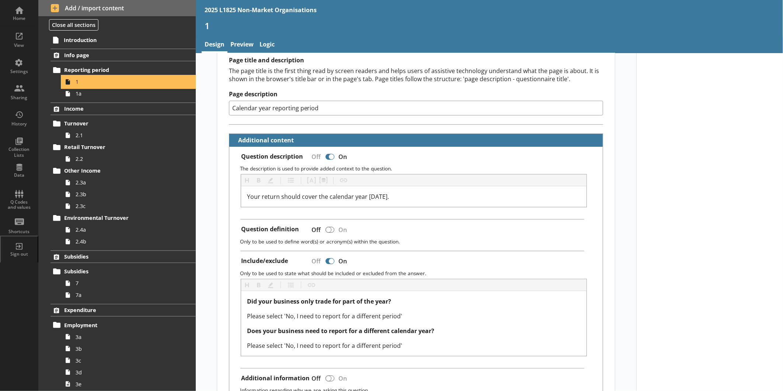
scroll to position [123, 0]
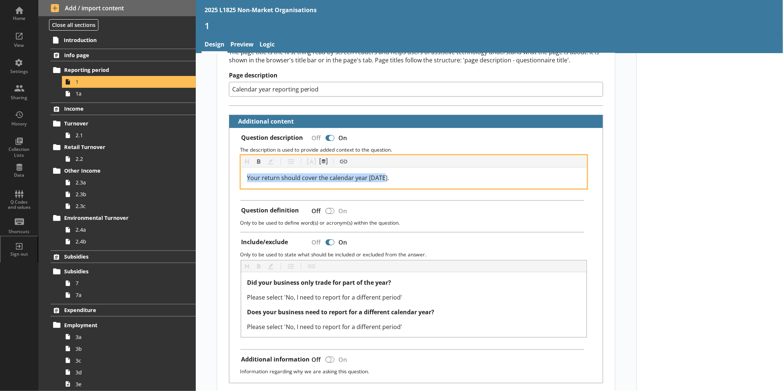
drag, startPoint x: 396, startPoint y: 175, endPoint x: 236, endPoint y: 177, distance: 159.6
click at [236, 177] on div "Heading Heading Bold Bold Highlight Highlight List List Pipe answer Pipe answer…" at bounding box center [416, 171] width 362 height 33
copy span "Your return should cover the calendar year [DATE]."
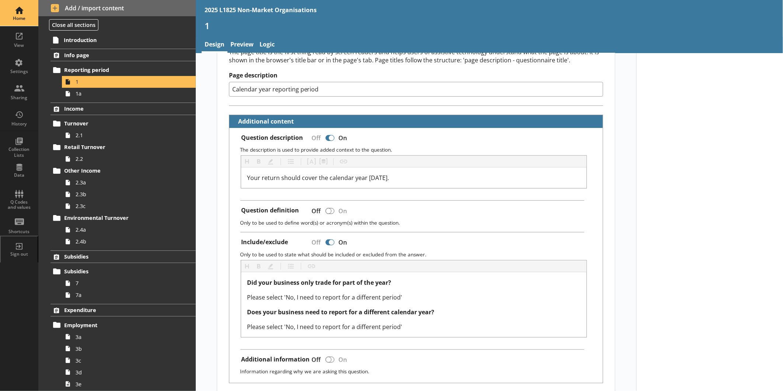
click at [25, 20] on div "Home" at bounding box center [19, 18] width 26 height 6
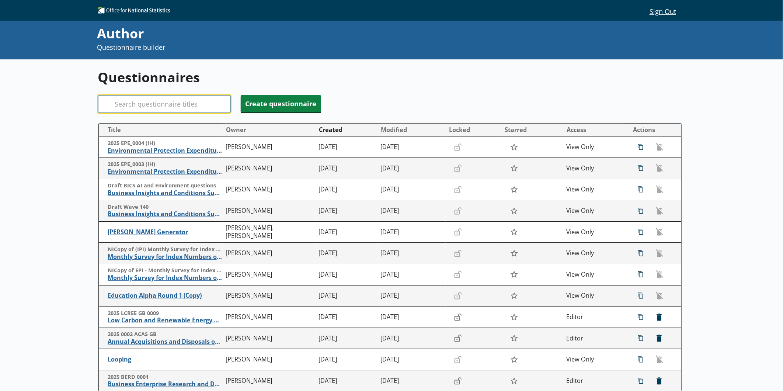
click at [136, 100] on input "Search" at bounding box center [164, 104] width 133 height 18
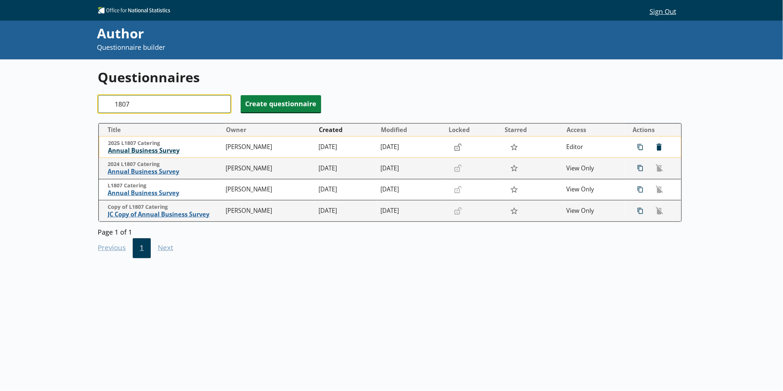
type input "1807"
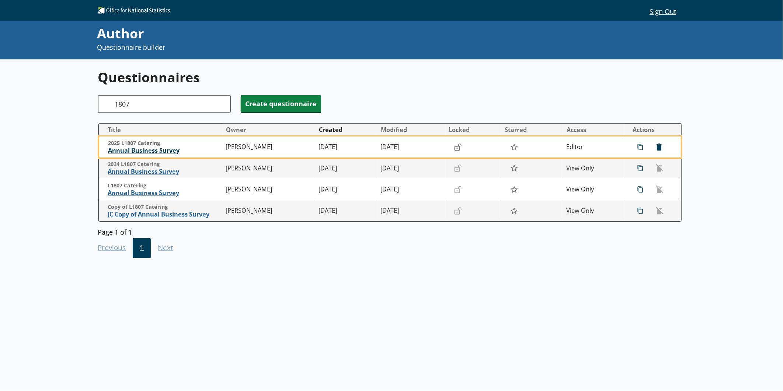
click at [130, 147] on span "Annual Business Survey" at bounding box center [165, 151] width 114 height 8
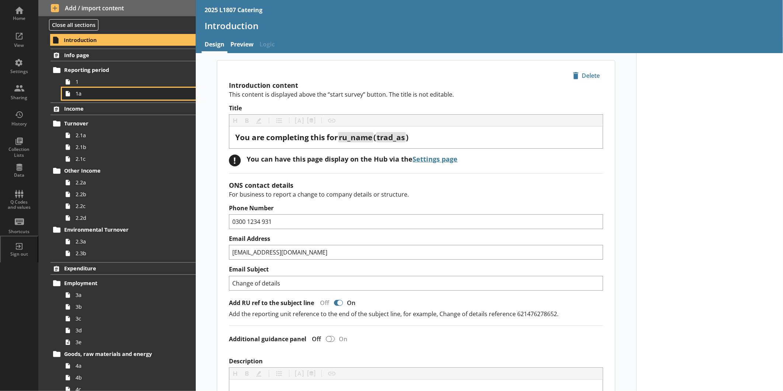
click at [108, 96] on span "1a" at bounding box center [124, 93] width 96 height 7
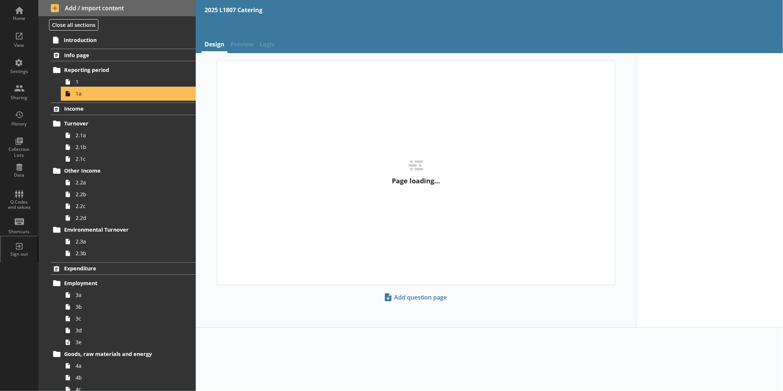
type textarea "x"
select select "ref_p_end_date"
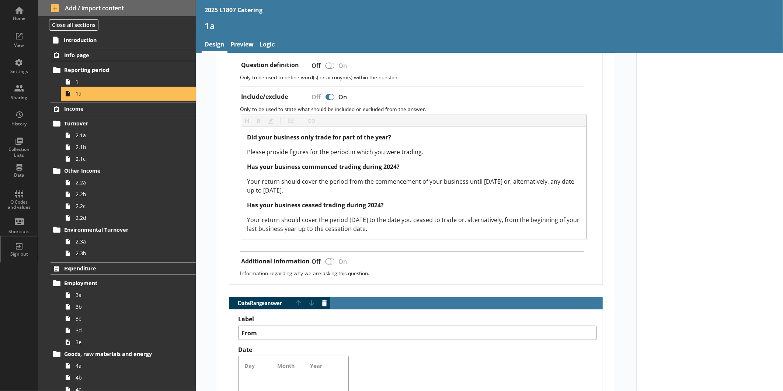
scroll to position [246, 0]
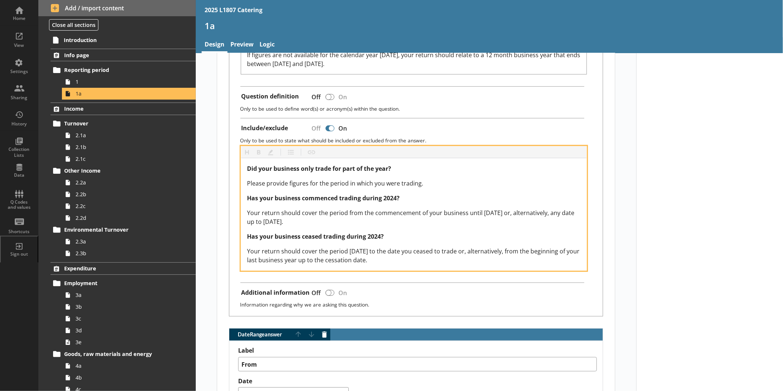
click at [393, 196] on span "Has your business commenced trading during 2024?" at bounding box center [323, 198] width 153 height 8
drag, startPoint x: 379, startPoint y: 233, endPoint x: 384, endPoint y: 234, distance: 5.6
click at [379, 233] on span "Has your business ceased trading during 2024?" at bounding box center [315, 236] width 137 height 8
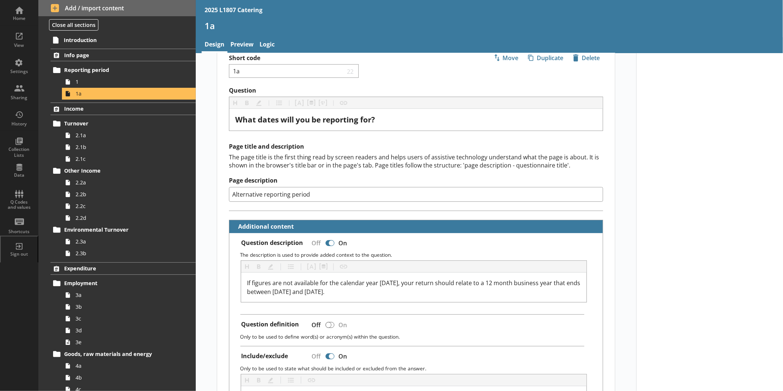
scroll to position [0, 0]
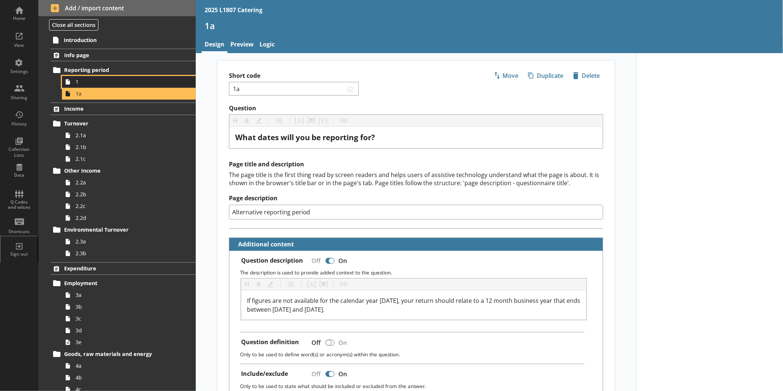
click at [85, 82] on span "1" at bounding box center [124, 81] width 96 height 7
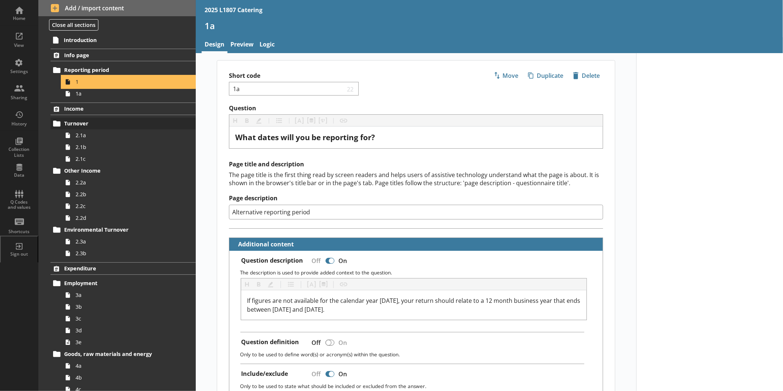
type textarea "x"
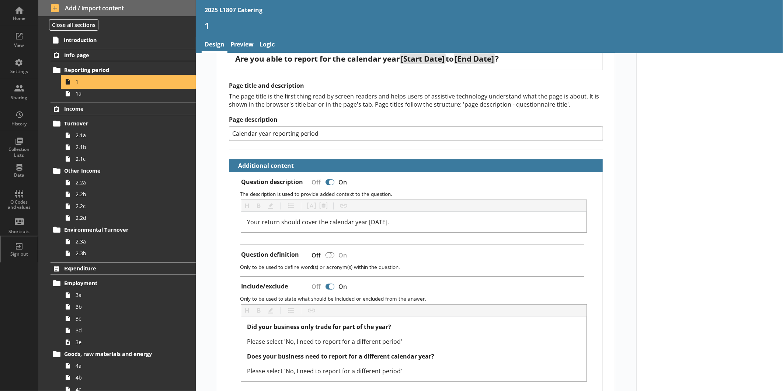
scroll to position [82, 0]
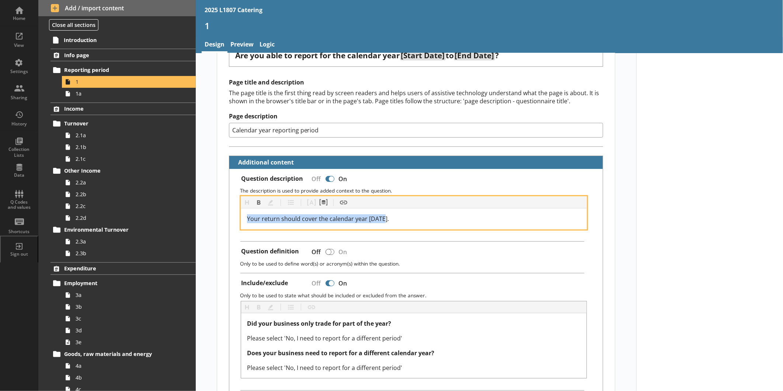
drag, startPoint x: 392, startPoint y: 216, endPoint x: 211, endPoint y: 217, distance: 181.0
copy span "Your return should cover the calendar year [DATE]."
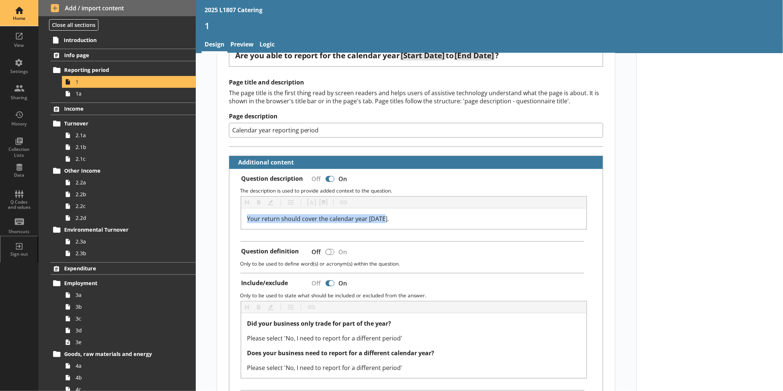
click at [15, 13] on div "Home" at bounding box center [19, 13] width 26 height 26
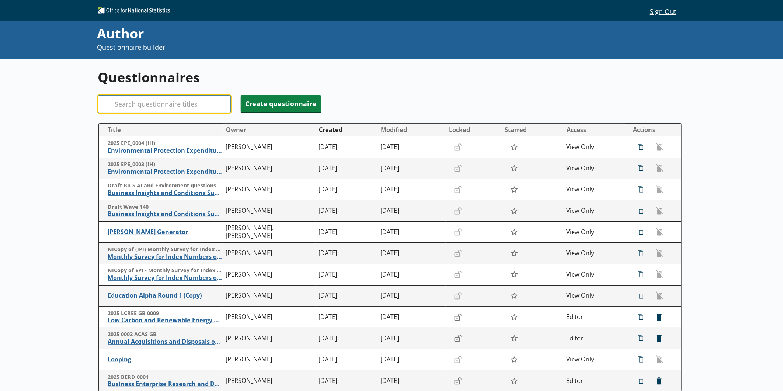
click at [198, 98] on input "Search" at bounding box center [164, 104] width 133 height 18
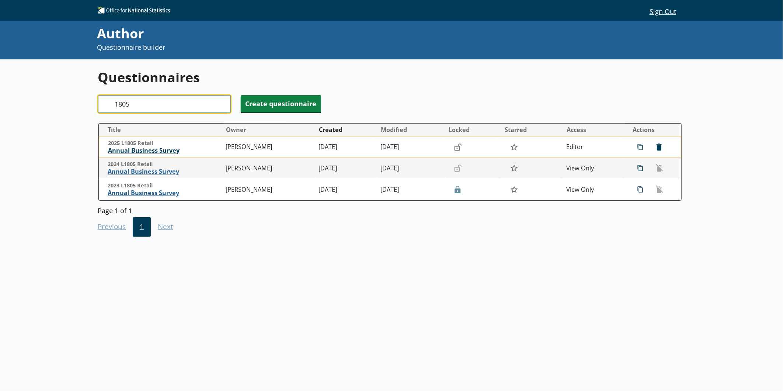
type input "1805"
click at [164, 152] on span "Annual Business Survey" at bounding box center [165, 151] width 114 height 8
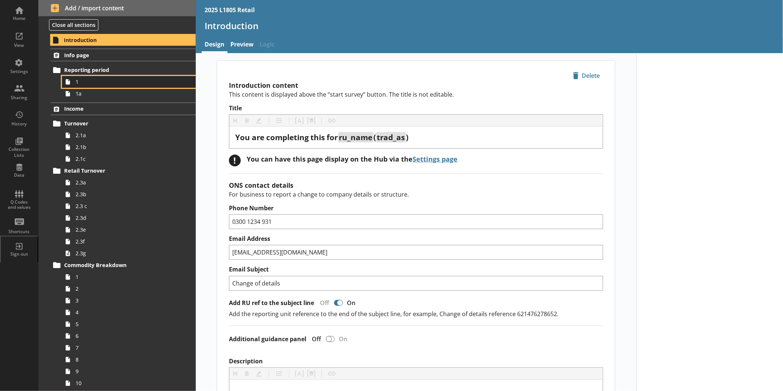
click at [121, 87] on link "1" at bounding box center [129, 82] width 134 height 12
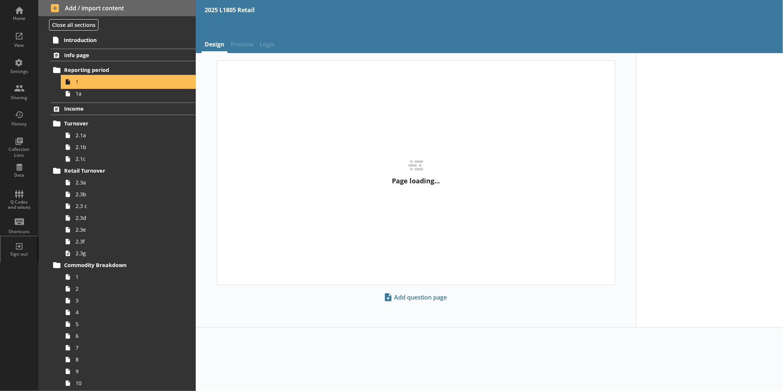
type textarea "x"
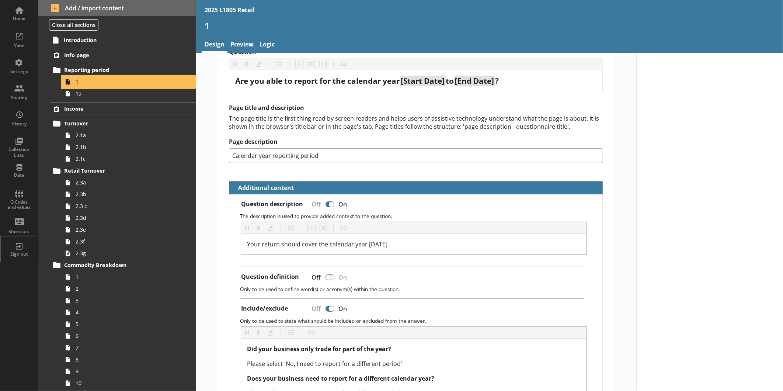
scroll to position [123, 0]
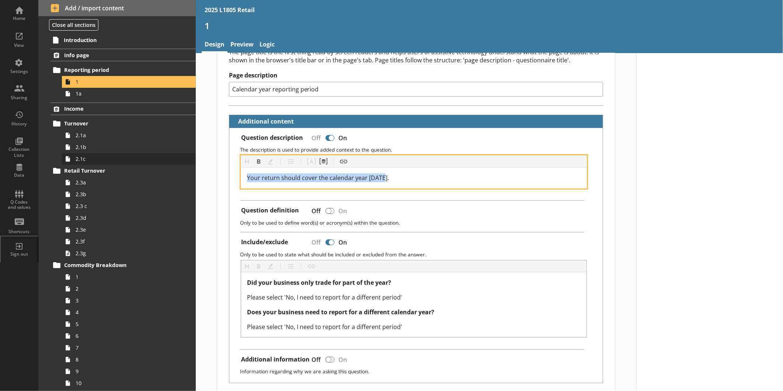
drag, startPoint x: 400, startPoint y: 172, endPoint x: 168, endPoint y: 154, distance: 232.6
click at [168, 154] on div "Home View Settings Sharing History Collection Lists Data Q Codes and values Sho…" at bounding box center [391, 195] width 783 height 391
click at [403, 173] on div "Your return should cover the calendar year [DATE]." at bounding box center [414, 177] width 334 height 9
drag, startPoint x: 403, startPoint y: 173, endPoint x: 242, endPoint y: 174, distance: 160.4
click at [242, 174] on div "Your return should cover the calendar year [DATE]." at bounding box center [413, 177] width 345 height 21
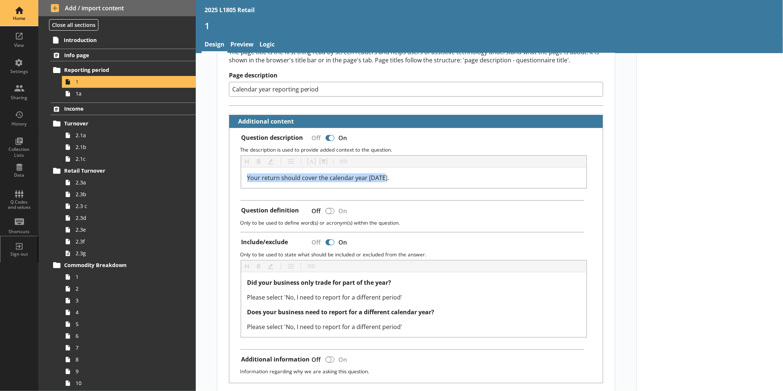
click at [27, 15] on div "Home" at bounding box center [19, 13] width 26 height 26
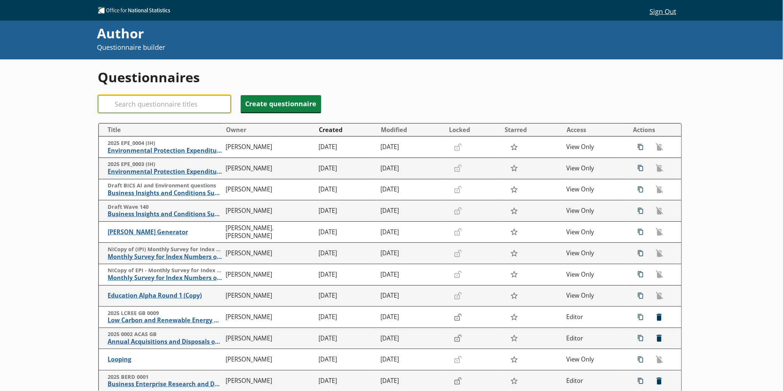
click at [150, 104] on input "Search" at bounding box center [164, 104] width 133 height 18
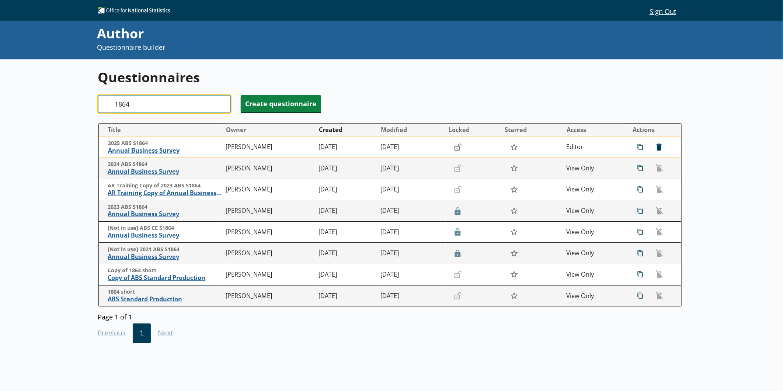
type input "1864"
click at [139, 146] on span "2025 ABS S1864" at bounding box center [165, 143] width 114 height 7
click at [139, 149] on span "Annual Business Survey" at bounding box center [165, 151] width 114 height 8
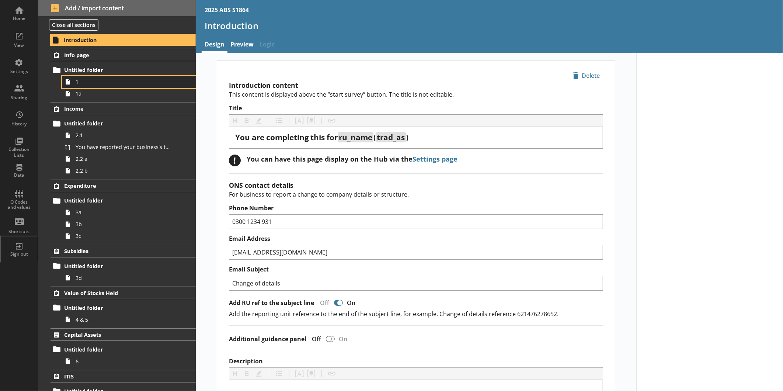
click at [94, 80] on span "1" at bounding box center [124, 81] width 96 height 7
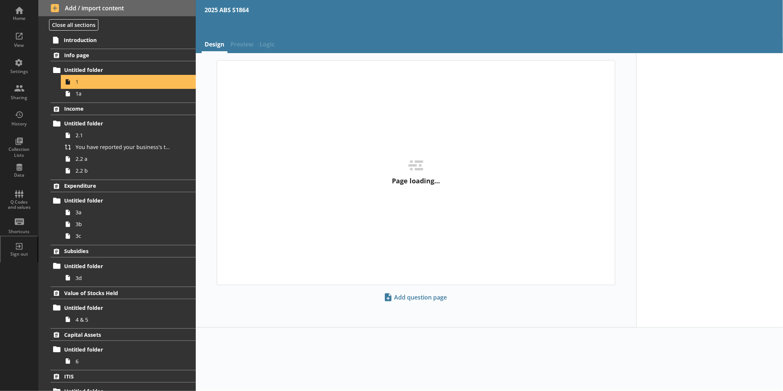
type textarea "x"
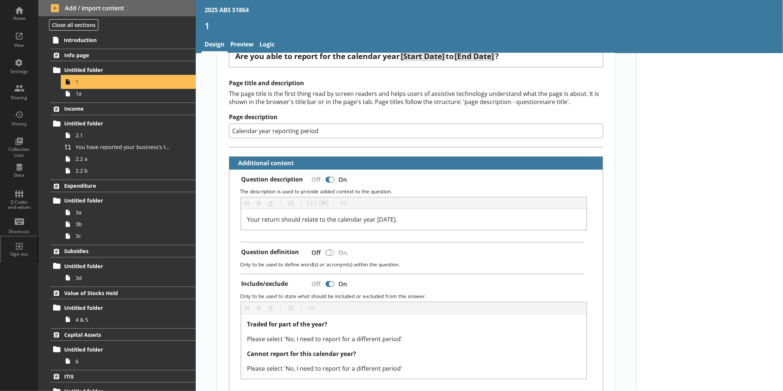
scroll to position [82, 0]
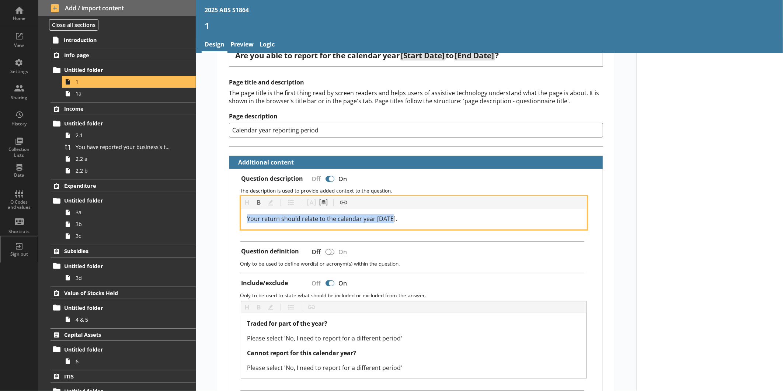
drag, startPoint x: 403, startPoint y: 214, endPoint x: 223, endPoint y: 215, distance: 179.9
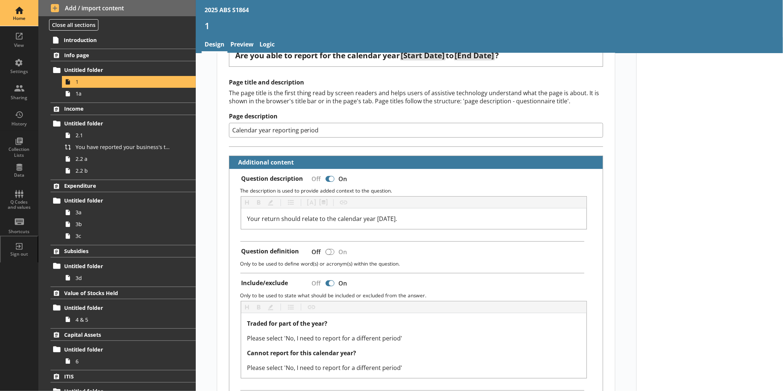
click at [15, 18] on div "Home" at bounding box center [19, 18] width 26 height 6
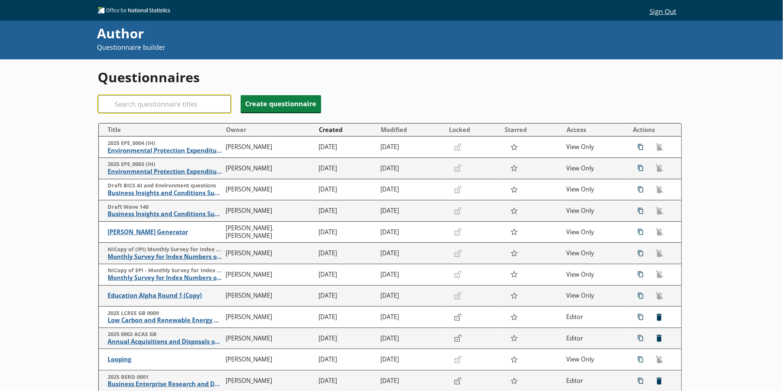
click at [150, 98] on input "Search" at bounding box center [164, 104] width 133 height 18
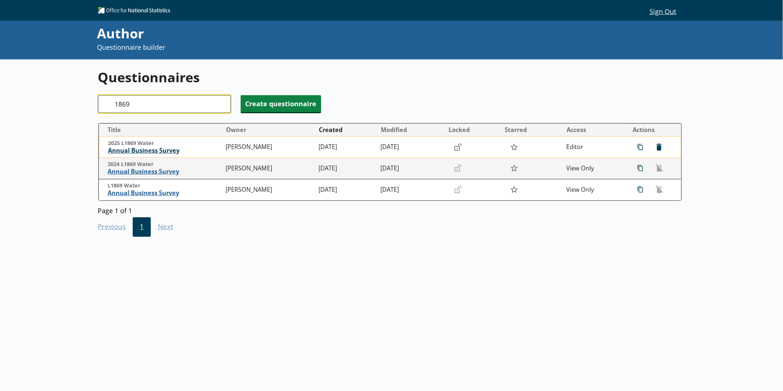
type input "1869"
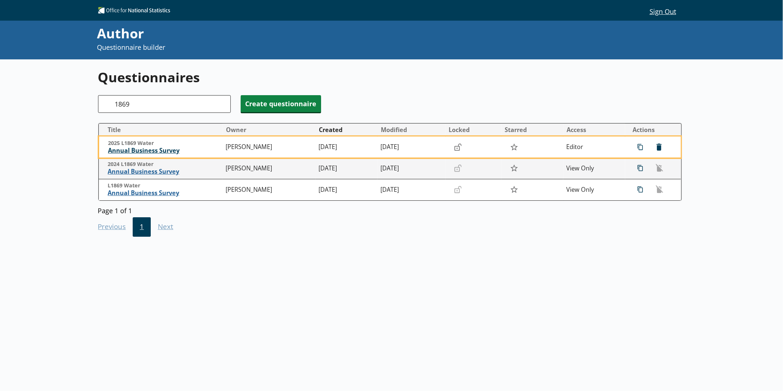
click at [146, 154] on span "Annual Business Survey" at bounding box center [165, 151] width 114 height 8
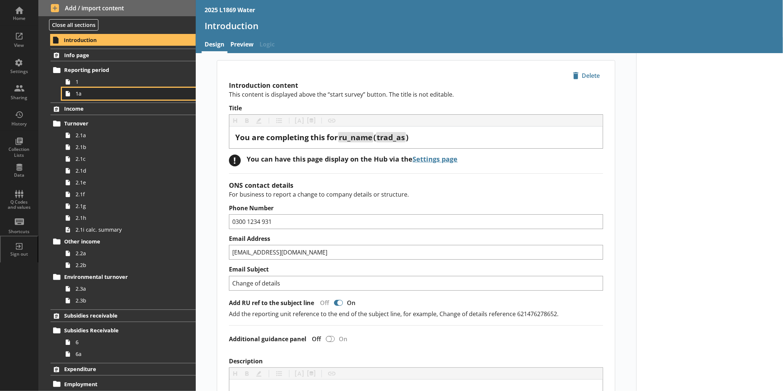
click at [81, 96] on span "1a" at bounding box center [124, 93] width 96 height 7
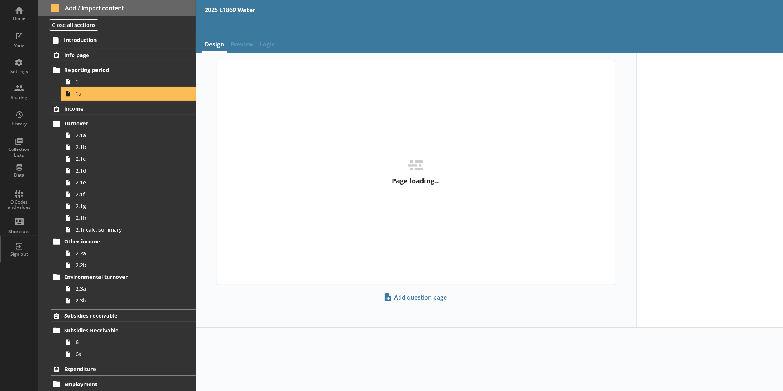
type textarea "x"
select select "ref_p_end_date"
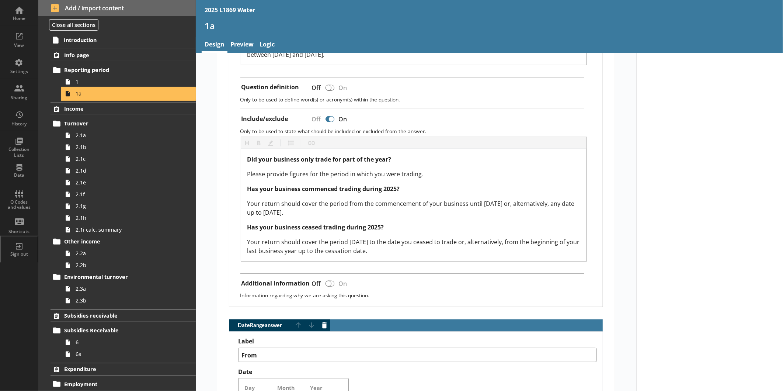
scroll to position [227, 0]
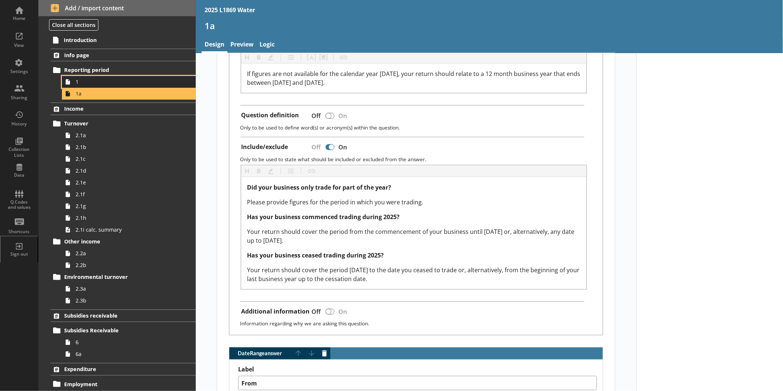
click at [86, 83] on span "1" at bounding box center [124, 81] width 96 height 7
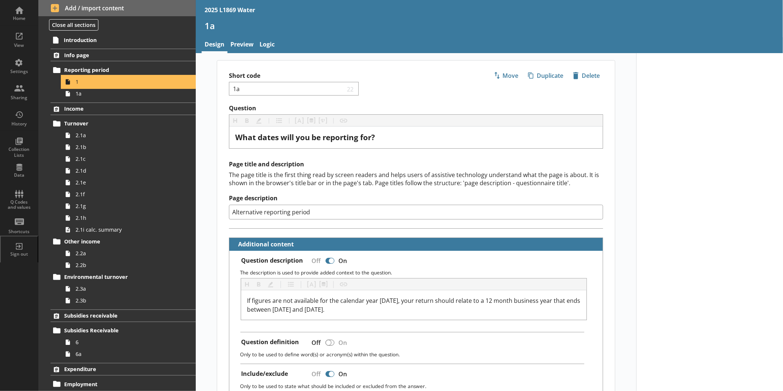
type textarea "x"
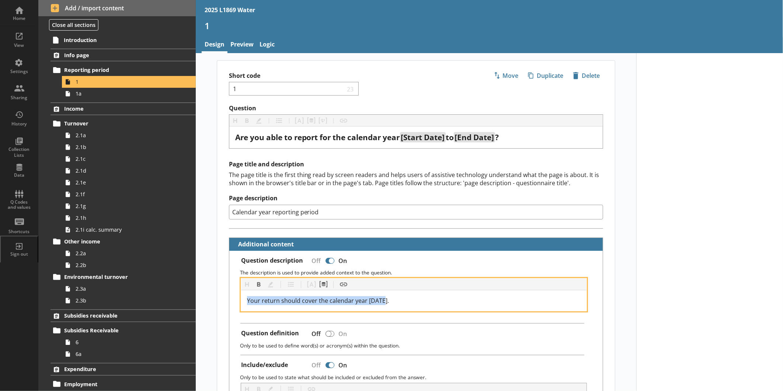
drag, startPoint x: 391, startPoint y: 297, endPoint x: 227, endPoint y: 301, distance: 164.1
click at [229, 301] on div "Question description Off On The description is used to provide added context to…" at bounding box center [416, 378] width 374 height 255
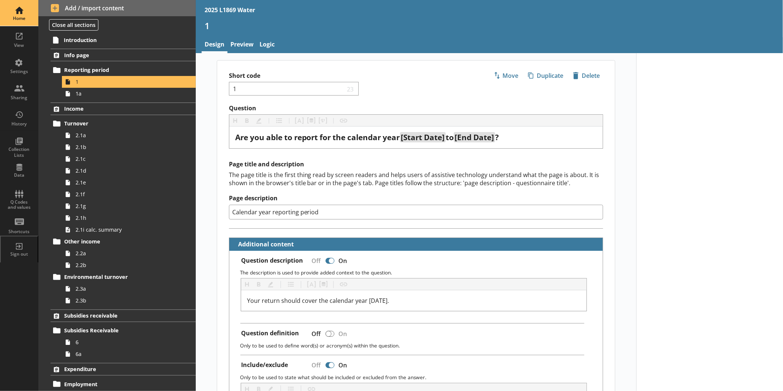
click at [30, 15] on div "Home" at bounding box center [19, 13] width 26 height 26
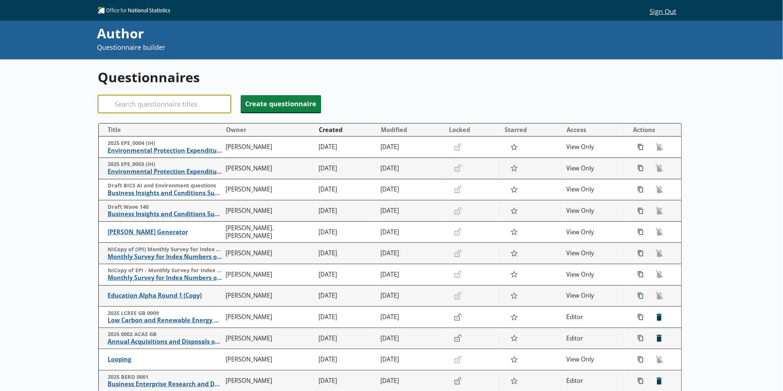
click at [128, 104] on input "Search" at bounding box center [164, 104] width 133 height 18
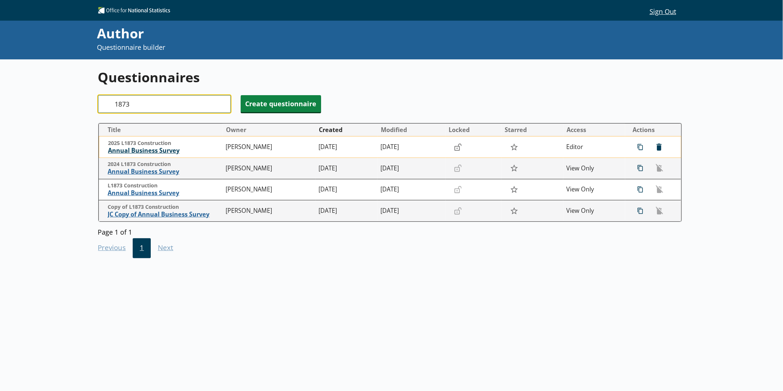
type input "1873"
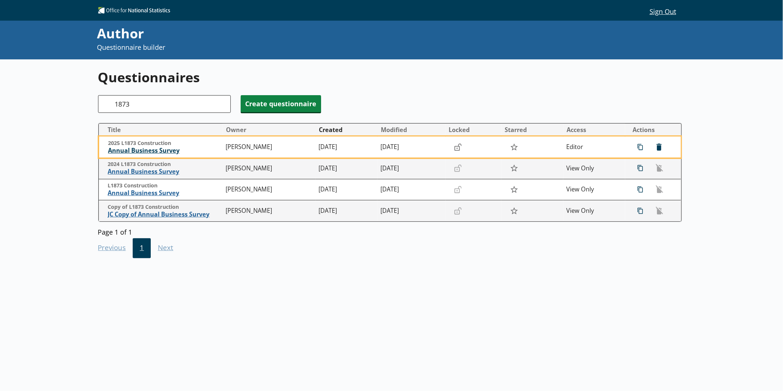
click at [138, 152] on span "Annual Business Survey" at bounding box center [165, 151] width 114 height 8
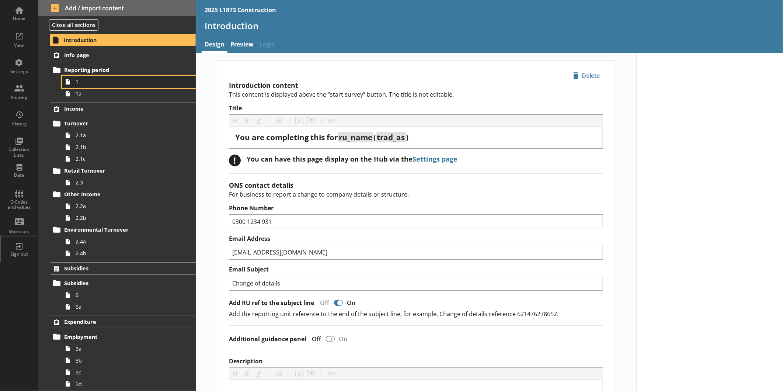
click at [104, 79] on span "1" at bounding box center [124, 81] width 96 height 7
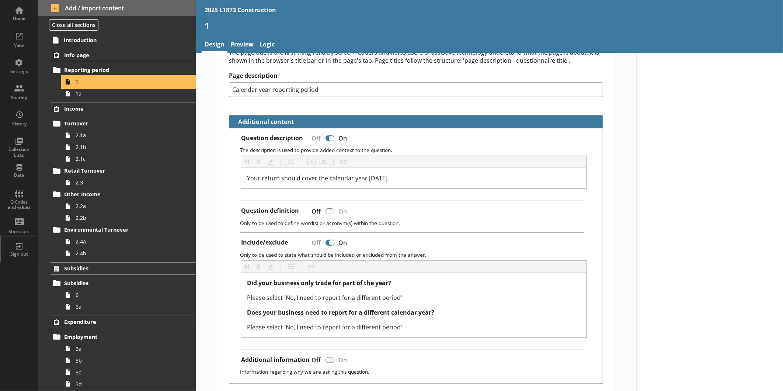
scroll to position [164, 0]
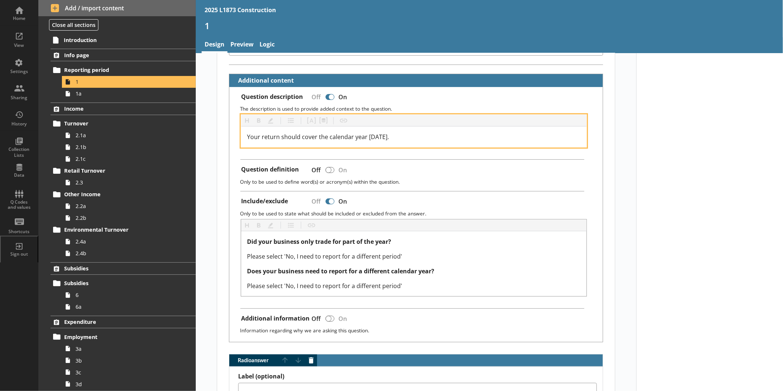
click at [414, 136] on div "Your return should cover the calendar year [DATE]." at bounding box center [414, 136] width 334 height 9
drag, startPoint x: 414, startPoint y: 136, endPoint x: 230, endPoint y: 134, distance: 184.3
click at [230, 134] on div "Question description Off On The description is used to provide added context to…" at bounding box center [416, 214] width 374 height 255
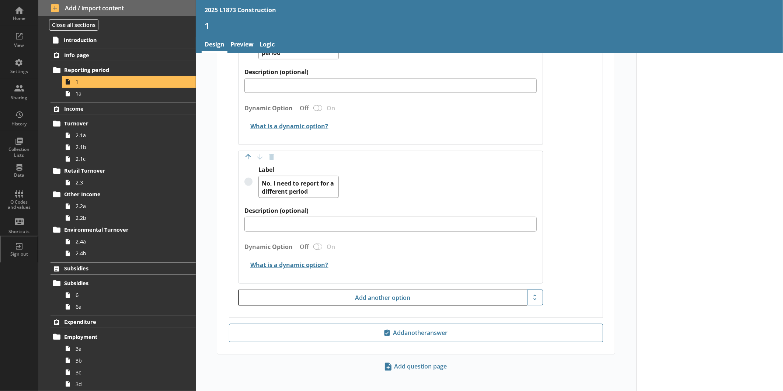
scroll to position [578, 0]
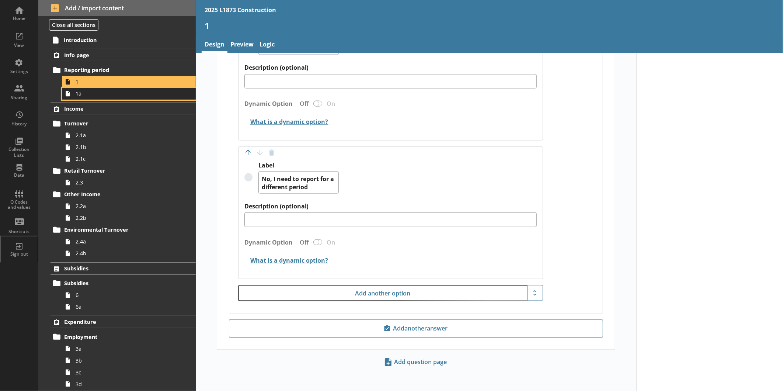
click at [79, 97] on span "1a" at bounding box center [124, 93] width 96 height 7
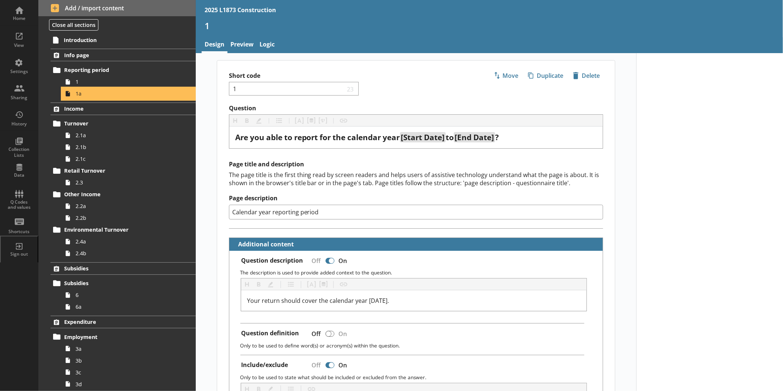
type textarea "x"
select select "ref_p_end_date"
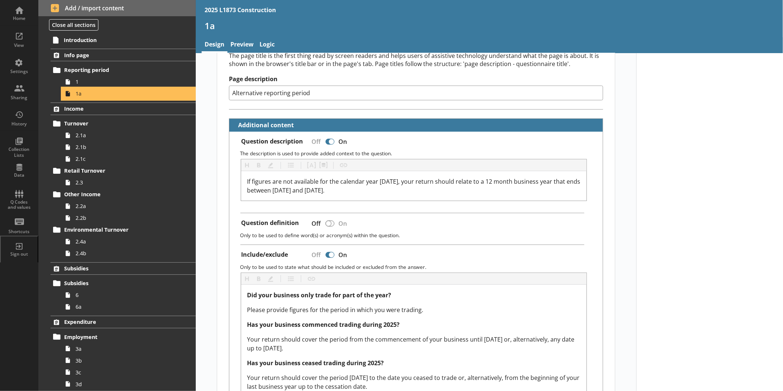
scroll to position [123, 0]
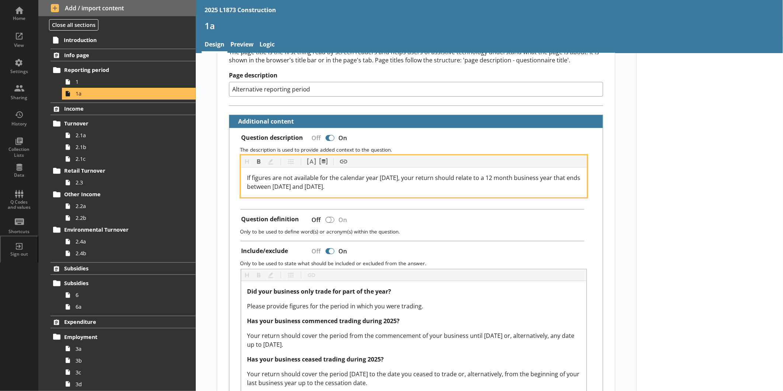
drag, startPoint x: 363, startPoint y: 184, endPoint x: 235, endPoint y: 178, distance: 127.7
click at [235, 178] on div "Heading Heading Bold Bold Highlight Highlight List List Pipe answer Pipe answer…" at bounding box center [416, 176] width 362 height 42
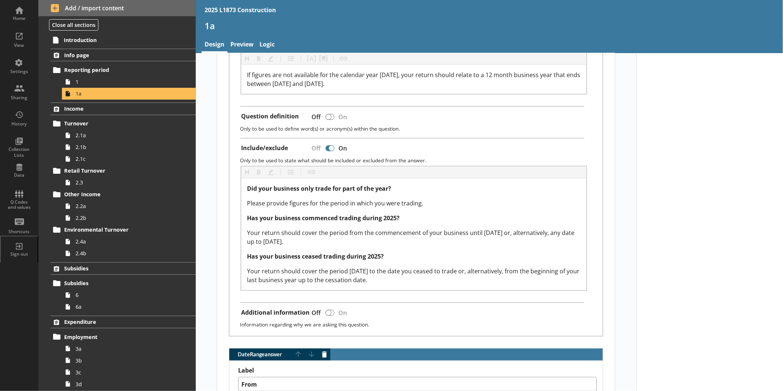
scroll to position [246, 0]
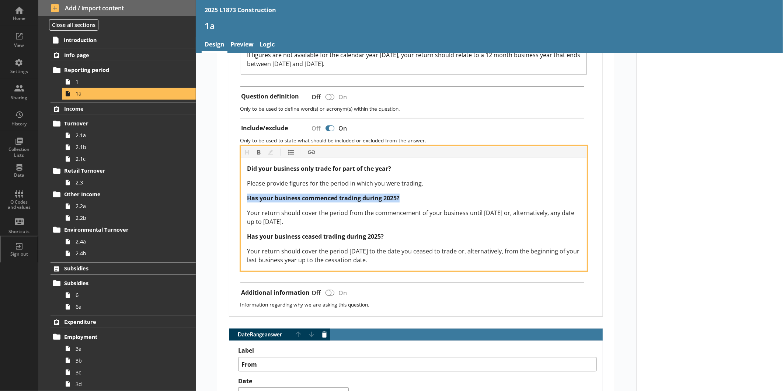
drag, startPoint x: 415, startPoint y: 197, endPoint x: 246, endPoint y: 190, distance: 169.0
click at [247, 190] on div "Did your business only trade for part of the year? Please provide figures for t…" at bounding box center [414, 214] width 334 height 100
drag, startPoint x: 345, startPoint y: 218, endPoint x: 244, endPoint y: 210, distance: 101.3
click at [247, 210] on div "Did your business only trade for part of the year? Please provide figures for t…" at bounding box center [414, 214] width 334 height 100
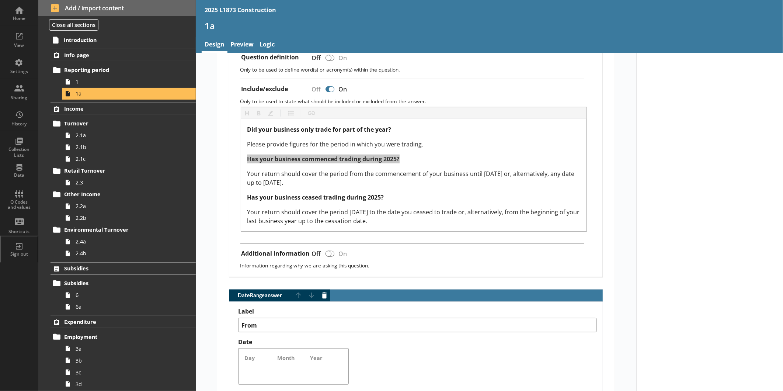
scroll to position [286, 0]
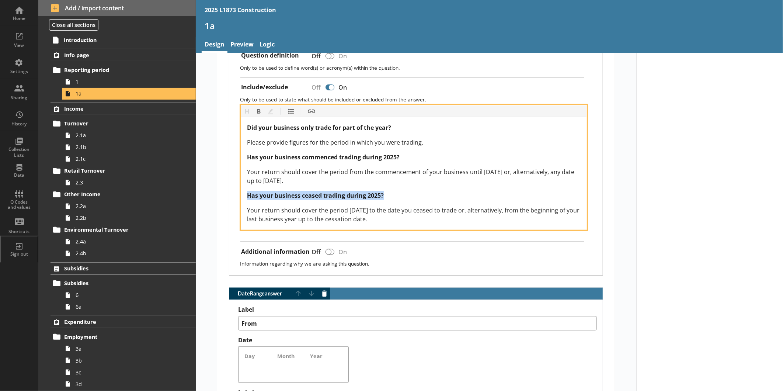
drag, startPoint x: 401, startPoint y: 191, endPoint x: 245, endPoint y: 197, distance: 156.1
click at [247, 197] on div "Has your business ceased trading during 2025?" at bounding box center [414, 195] width 334 height 9
click at [432, 219] on div "Your return should cover the period [DATE] to the date you ceased to trade or, …" at bounding box center [414, 215] width 334 height 18
drag, startPoint x: 430, startPoint y: 214, endPoint x: 244, endPoint y: 200, distance: 186.3
click at [244, 200] on div "Did your business only trade for part of the year? Please provide figures for t…" at bounding box center [413, 173] width 345 height 112
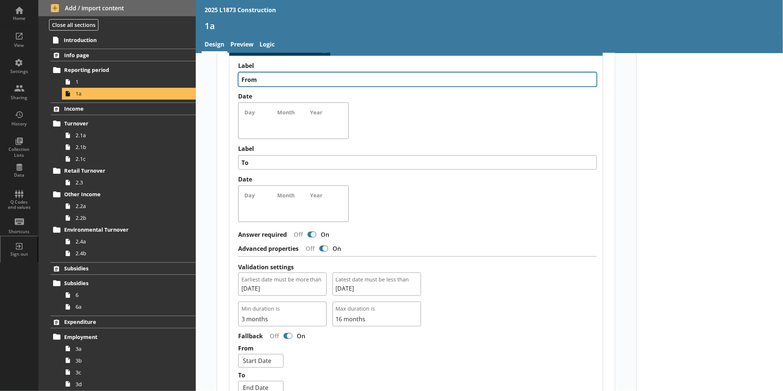
scroll to position [573, 0]
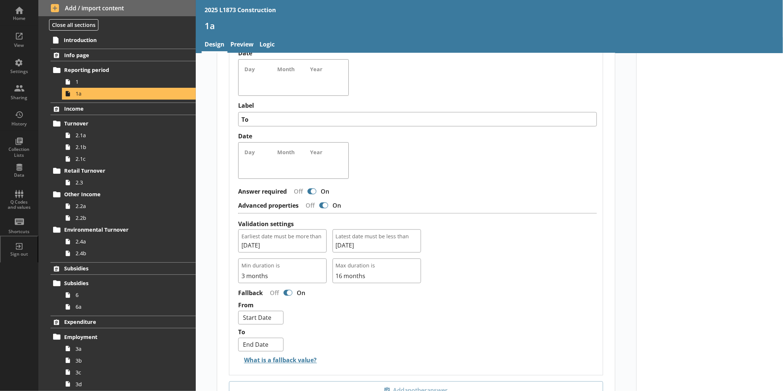
click at [492, 279] on div "Min duration is 3 months Max duration is 16 months" at bounding box center [417, 268] width 359 height 31
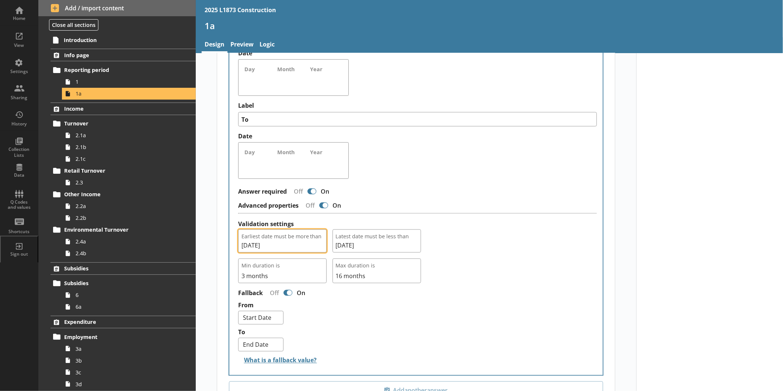
drag, startPoint x: 237, startPoint y: 234, endPoint x: 510, endPoint y: 261, distance: 274.5
click at [510, 261] on div "Earliest date must be more than [DATE] Latest date must be less than [DATE] Min…" at bounding box center [417, 256] width 359 height 54
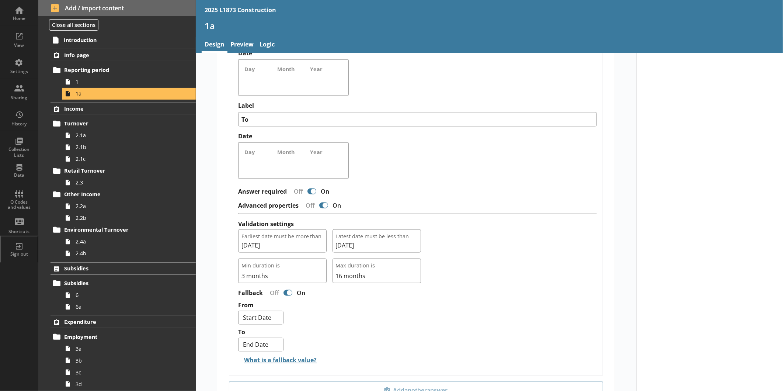
click at [510, 261] on div "Min duration is 3 months Max duration is 16 months" at bounding box center [417, 268] width 359 height 31
drag, startPoint x: 468, startPoint y: 250, endPoint x: 255, endPoint y: 236, distance: 213.8
click at [255, 236] on div "Earliest date must be more than [DATE] Latest date must be less than [DATE]" at bounding box center [417, 240] width 359 height 23
drag, startPoint x: 332, startPoint y: 223, endPoint x: 291, endPoint y: 246, distance: 47.0
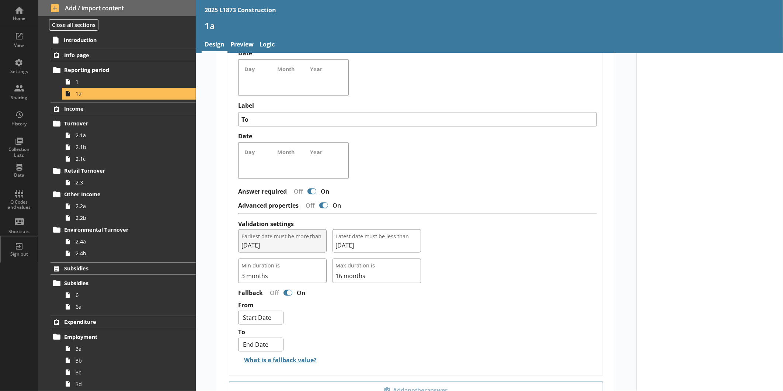
click at [291, 246] on div "Validation settings Earliest date must be more than [DATE] Latest date must be …" at bounding box center [417, 251] width 359 height 64
drag, startPoint x: 467, startPoint y: 241, endPoint x: 469, endPoint y: 238, distance: 4.5
click at [467, 241] on div "Earliest date must be more than [DATE] Latest date must be less than [DATE]" at bounding box center [417, 240] width 359 height 23
drag, startPoint x: 472, startPoint y: 230, endPoint x: 332, endPoint y: 244, distance: 140.7
click at [332, 244] on div "Earliest date must be more than [DATE] Latest date must be less than [DATE]" at bounding box center [417, 240] width 359 height 23
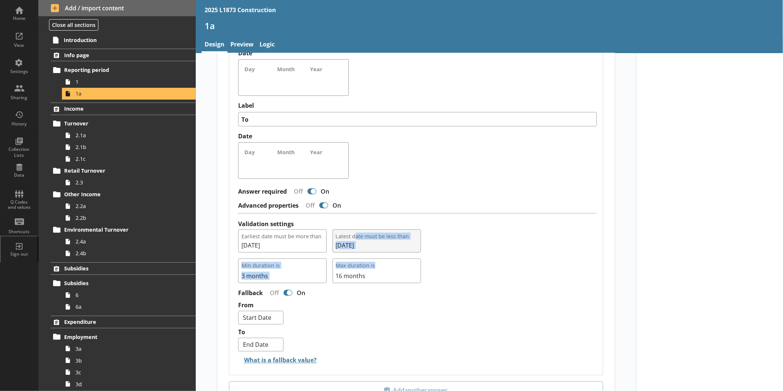
drag, startPoint x: 493, startPoint y: 260, endPoint x: 353, endPoint y: 234, distance: 142.4
click at [353, 234] on div "Earliest date must be more than [DATE] Latest date must be less than [DATE] Min…" at bounding box center [417, 256] width 359 height 54
drag, startPoint x: 353, startPoint y: 234, endPoint x: 519, endPoint y: 262, distance: 168.6
click at [523, 262] on div "Min duration is 3 months Max duration is 16 months" at bounding box center [417, 268] width 359 height 31
drag, startPoint x: 330, startPoint y: 224, endPoint x: 375, endPoint y: 245, distance: 49.3
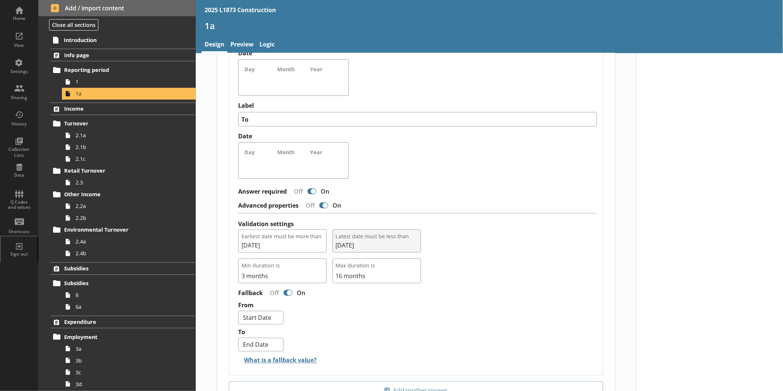
click at [375, 245] on div "Validation settings Earliest date must be more than [DATE] Latest date must be …" at bounding box center [417, 251] width 359 height 64
drag, startPoint x: 375, startPoint y: 245, endPoint x: 470, endPoint y: 253, distance: 95.1
click at [470, 253] on div "Min duration is 3 months Max duration is 16 months" at bounding box center [417, 268] width 359 height 31
drag, startPoint x: 470, startPoint y: 252, endPoint x: 383, endPoint y: 238, distance: 88.5
click at [383, 238] on div "Earliest date must be more than [DATE] Latest date must be less than [DATE] Min…" at bounding box center [417, 256] width 359 height 54
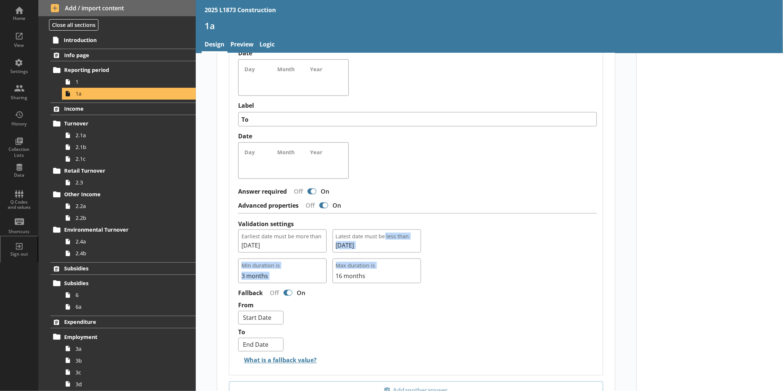
drag, startPoint x: 383, startPoint y: 238, endPoint x: 477, endPoint y: 244, distance: 94.6
click at [486, 249] on div "Earliest date must be more than [DATE] Latest date must be less than [DATE]" at bounding box center [417, 240] width 359 height 23
drag, startPoint x: 439, startPoint y: 222, endPoint x: 383, endPoint y: 236, distance: 58.6
click at [383, 236] on div "Validation settings Earliest date must be more than [DATE] Latest date must be …" at bounding box center [417, 251] width 359 height 64
drag, startPoint x: 383, startPoint y: 236, endPoint x: 330, endPoint y: 220, distance: 55.3
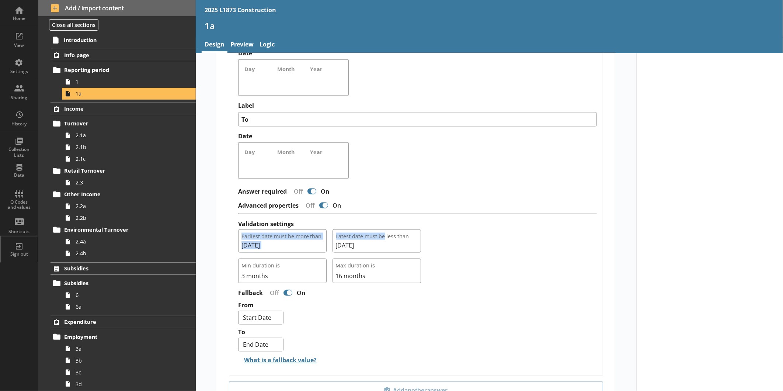
click at [328, 218] on div "Date options Label From Date Day Month Year Date options Label To Date Day Mont…" at bounding box center [417, 194] width 359 height 350
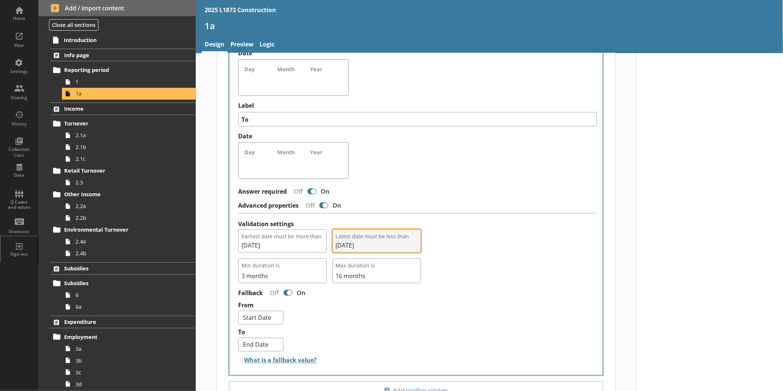
drag, startPoint x: 335, startPoint y: 236, endPoint x: 378, endPoint y: 246, distance: 44.2
click at [378, 246] on button "Latest date must be less than [DATE]" at bounding box center [377, 240] width 88 height 23
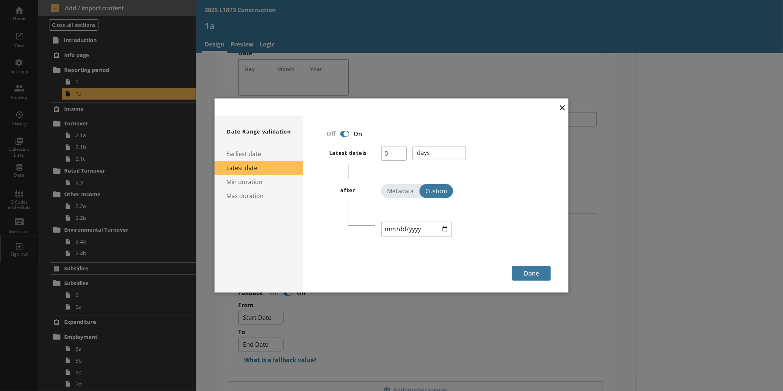
click at [562, 109] on button "×" at bounding box center [562, 107] width 11 height 17
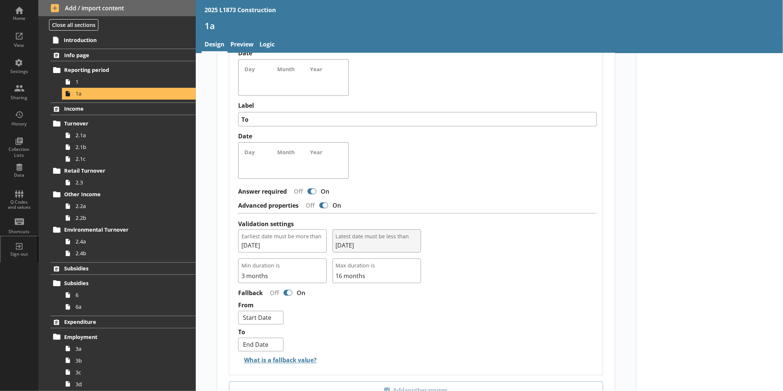
drag, startPoint x: 453, startPoint y: 235, endPoint x: 358, endPoint y: 246, distance: 96.4
click at [358, 246] on div "Earliest date must be more than [DATE] Latest date must be less than [DATE]" at bounding box center [417, 240] width 359 height 23
drag, startPoint x: 358, startPoint y: 246, endPoint x: 452, endPoint y: 238, distance: 94.7
click at [473, 238] on div "Earliest date must be more than [DATE] Latest date must be less than [DATE]" at bounding box center [417, 240] width 359 height 23
drag, startPoint x: 332, startPoint y: 223, endPoint x: 370, endPoint y: 245, distance: 44.1
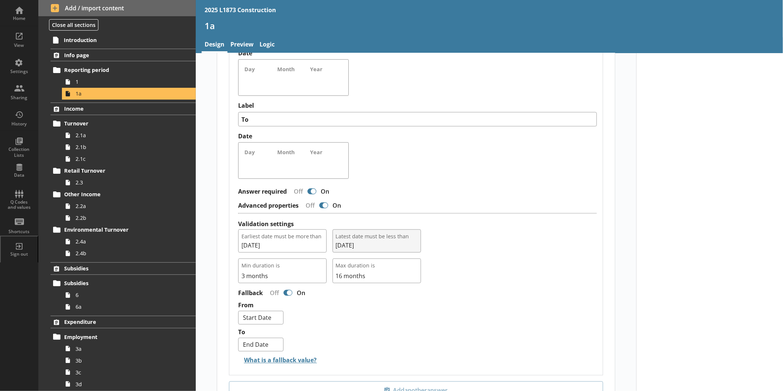
click at [370, 245] on div "Validation settings Earliest date must be more than [DATE] Latest date must be …" at bounding box center [417, 251] width 359 height 64
drag, startPoint x: 370, startPoint y: 245, endPoint x: 452, endPoint y: 244, distance: 81.1
click at [452, 244] on div "Earliest date must be more than [DATE] Latest date must be less than [DATE]" at bounding box center [417, 240] width 359 height 23
drag, startPoint x: 451, startPoint y: 244, endPoint x: 340, endPoint y: 233, distance: 111.4
click at [340, 233] on div "Earliest date must be more than [DATE] Latest date must be less than [DATE]" at bounding box center [417, 240] width 359 height 23
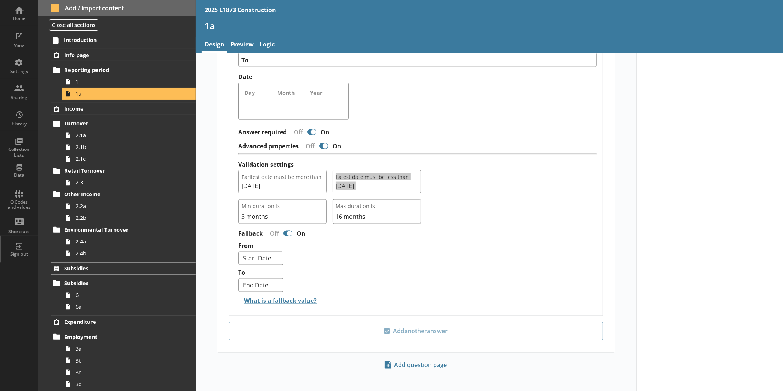
scroll to position [636, 0]
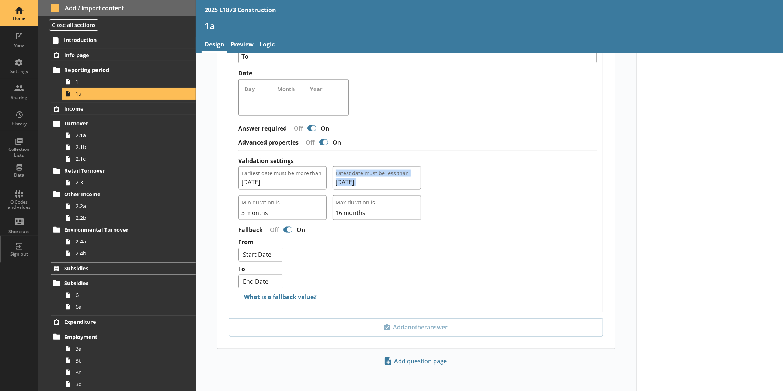
click at [24, 16] on div "Home" at bounding box center [19, 18] width 26 height 6
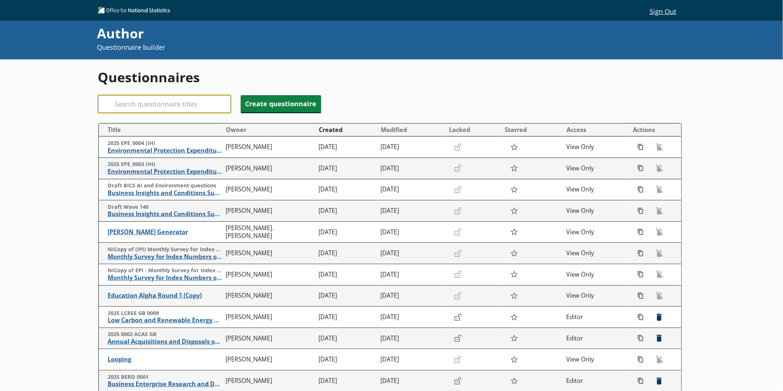
click at [167, 104] on input "Search" at bounding box center [164, 104] width 133 height 18
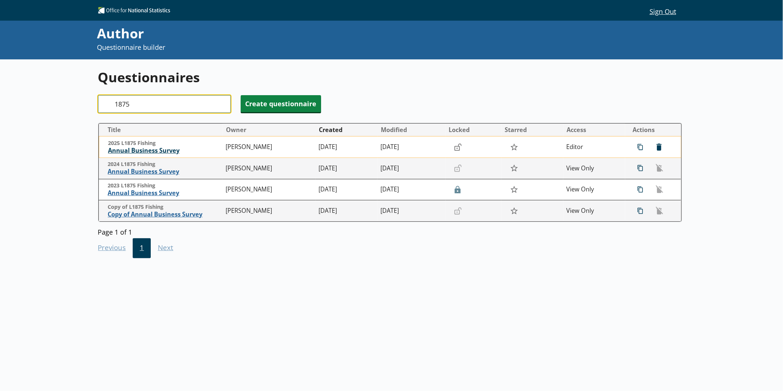
type input "1875"
click at [178, 149] on span "Annual Business Survey" at bounding box center [165, 151] width 114 height 8
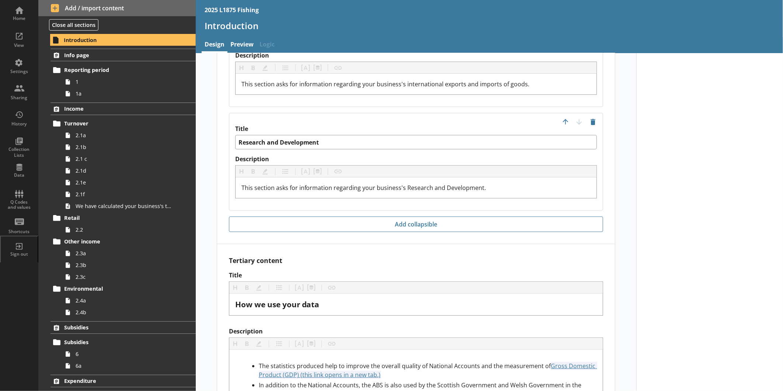
scroll to position [1997, 0]
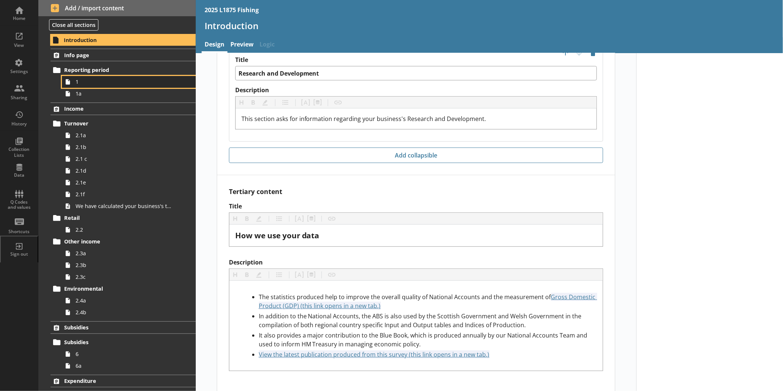
click at [106, 87] on link "1" at bounding box center [129, 82] width 134 height 12
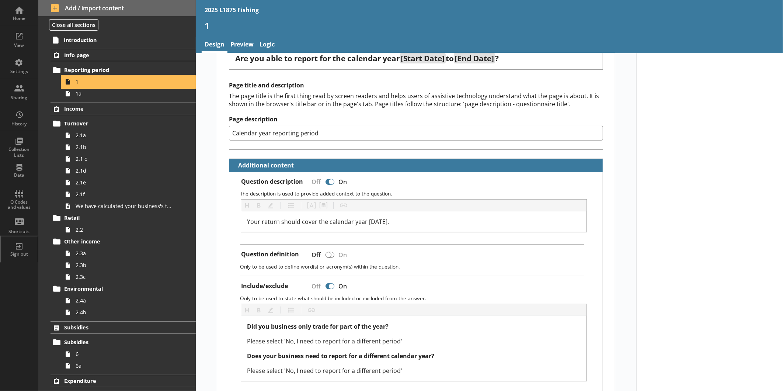
scroll to position [82, 0]
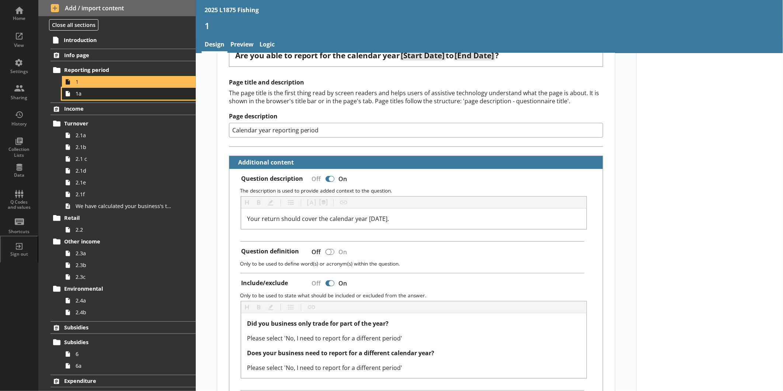
click at [98, 95] on span "1a" at bounding box center [124, 93] width 96 height 7
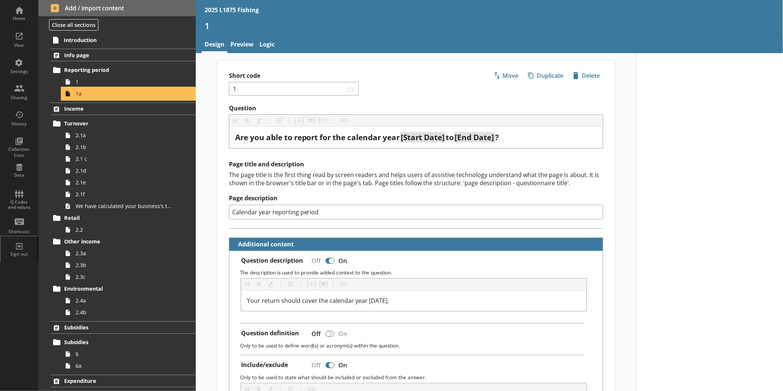
type textarea "x"
select select "ref_p_end_date"
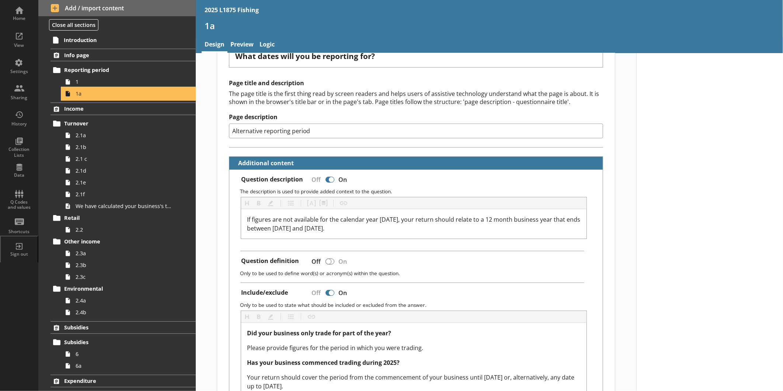
scroll to position [82, 0]
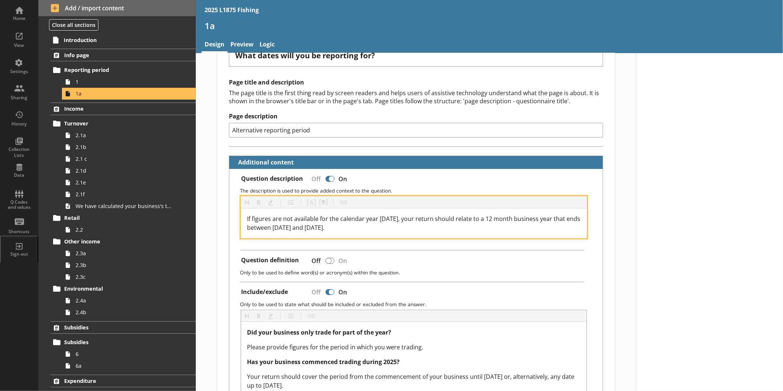
click at [388, 217] on span "If figures are not available for the calendar year [DATE], your return should r…" at bounding box center [414, 223] width 335 height 17
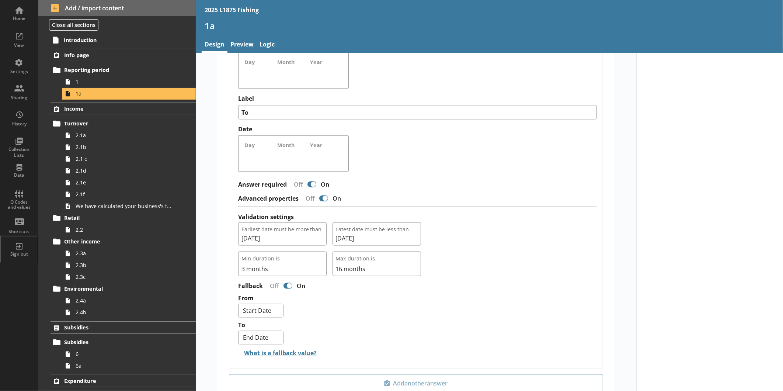
scroll to position [614, 0]
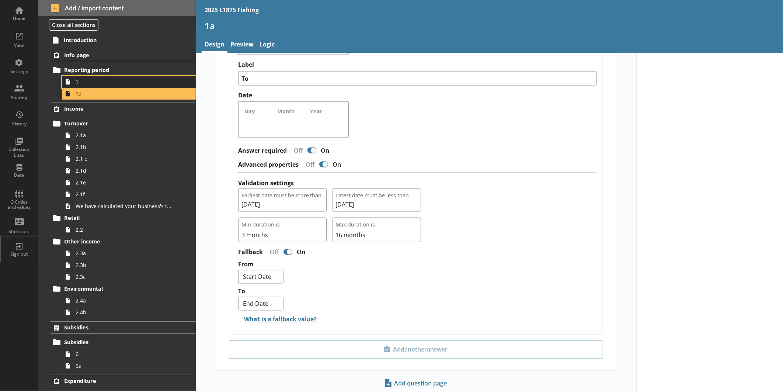
click at [125, 86] on link "1" at bounding box center [129, 82] width 134 height 12
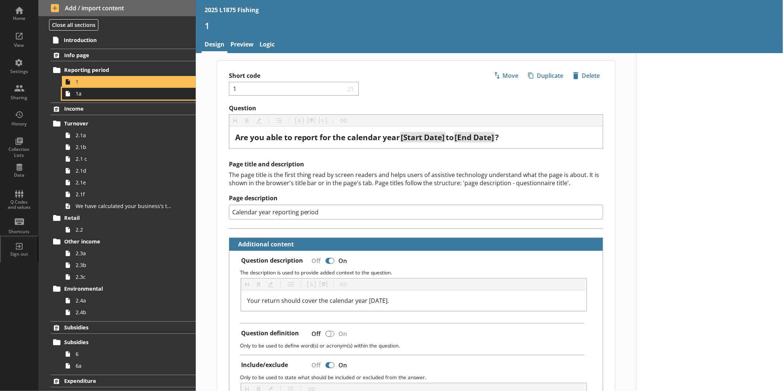
click at [126, 95] on span "1a" at bounding box center [124, 93] width 96 height 7
type textarea "x"
select select "ref_p_end_date"
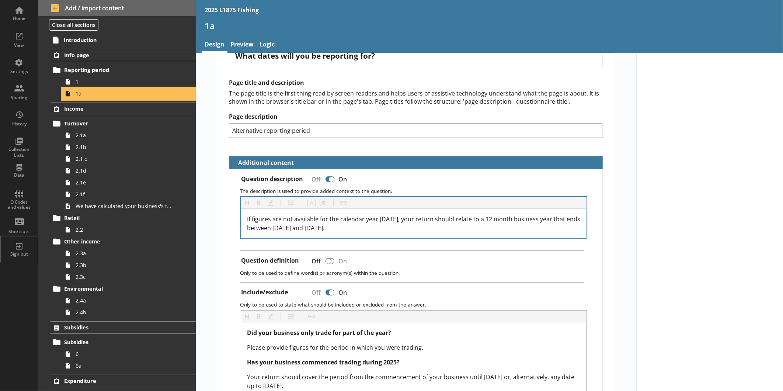
scroll to position [63, 0]
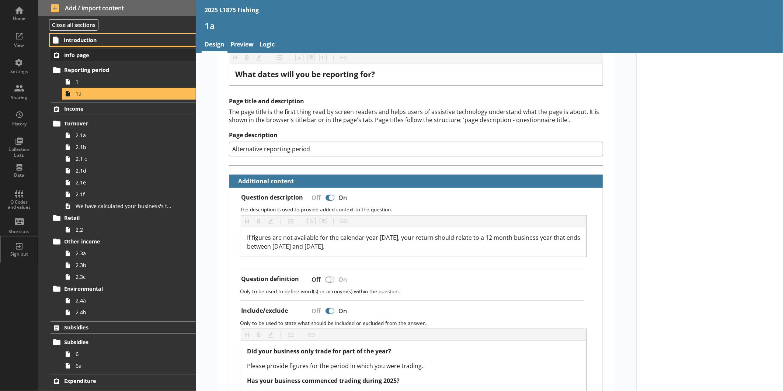
drag, startPoint x: 96, startPoint y: 39, endPoint x: 153, endPoint y: 59, distance: 60.3
click at [96, 39] on span "Introduction" at bounding box center [116, 39] width 105 height 7
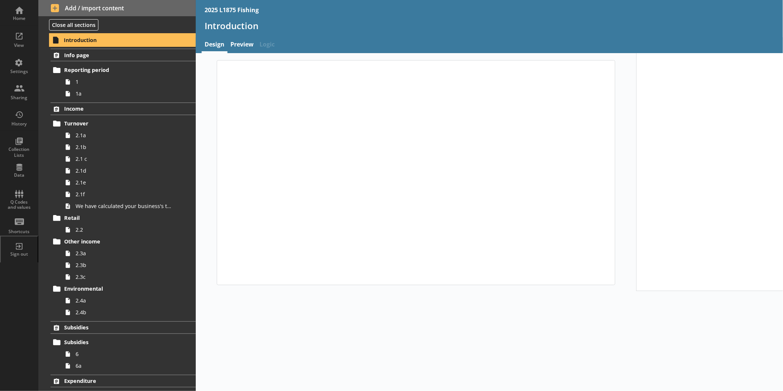
type textarea "x"
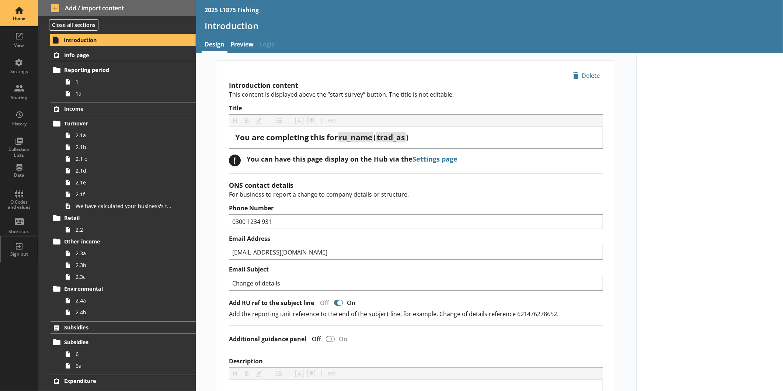
click at [10, 16] on div "Home" at bounding box center [19, 18] width 26 height 6
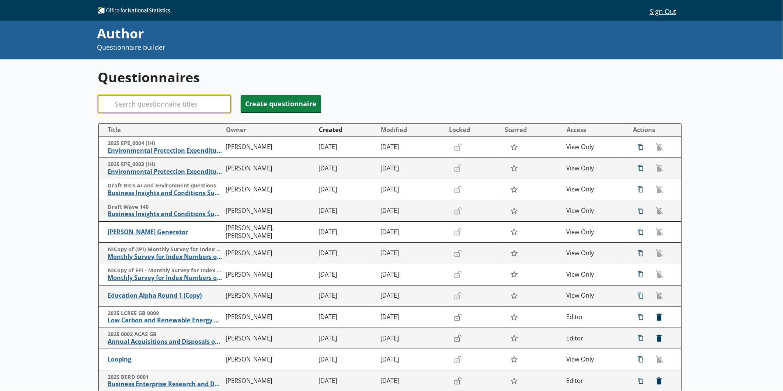
click at [193, 100] on input "Search" at bounding box center [164, 104] width 133 height 18
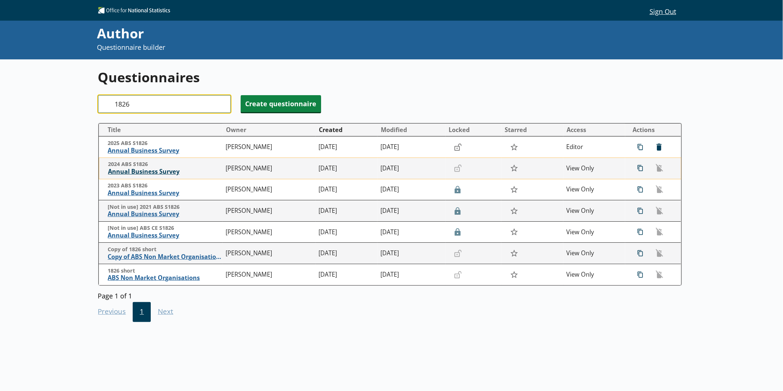
type input "1826"
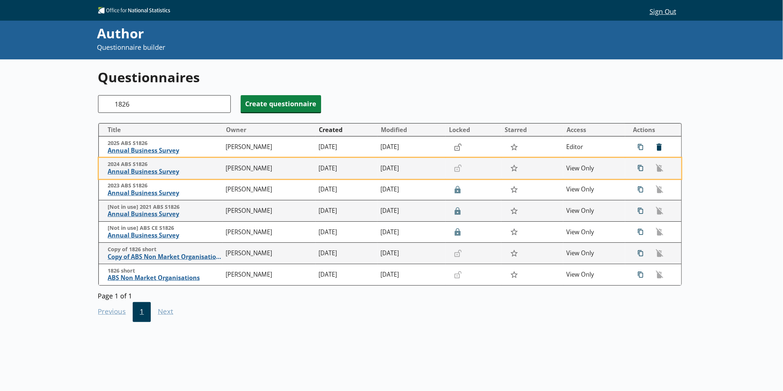
drag, startPoint x: 144, startPoint y: 173, endPoint x: 75, endPoint y: 184, distance: 69.8
click at [75, 184] on div "Questionnaires Search 1826 Create questionnaire Title Owner Created Modified Lo…" at bounding box center [391, 254] width 783 height 391
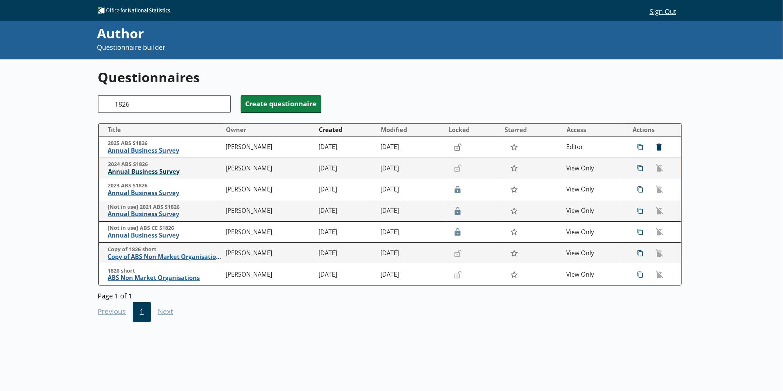
click at [135, 170] on span "Annual Business Survey" at bounding box center [165, 172] width 114 height 8
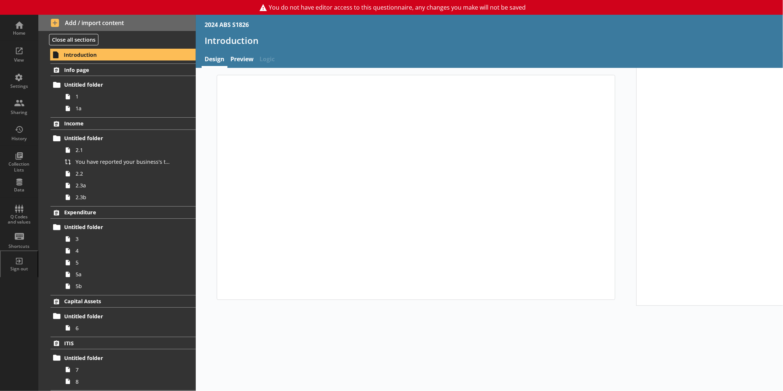
type textarea "x"
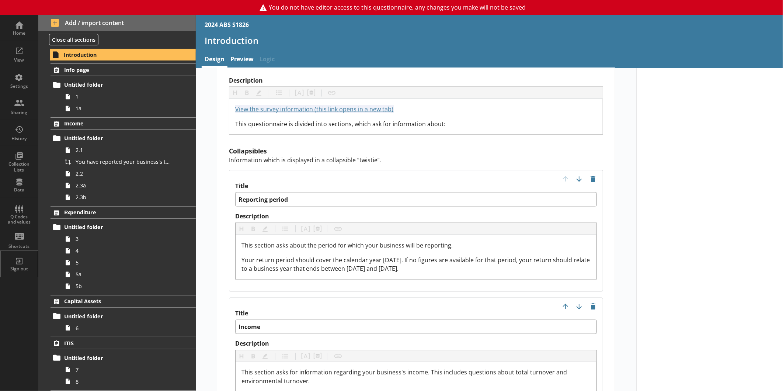
scroll to position [696, 0]
